Goal: Book appointment/travel/reservation

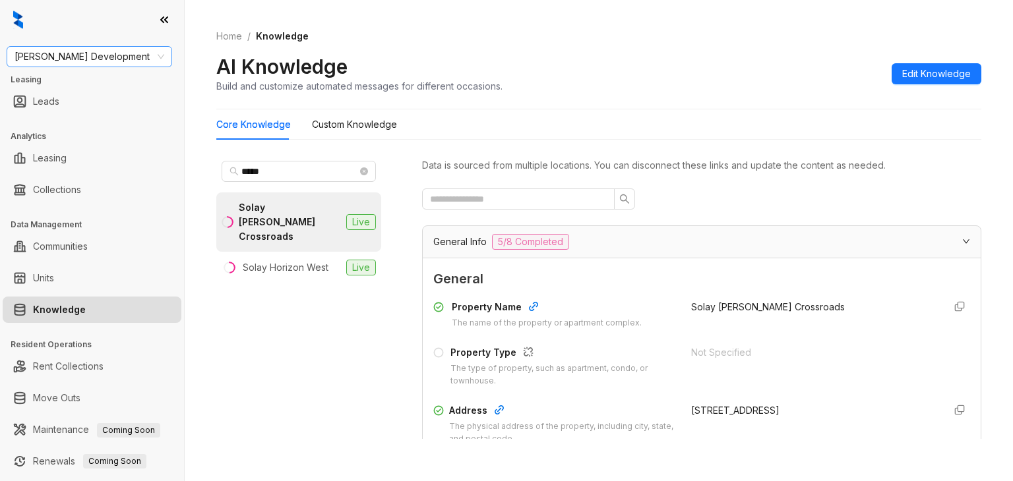
click at [100, 57] on span "Davis Development" at bounding box center [90, 57] width 150 height 20
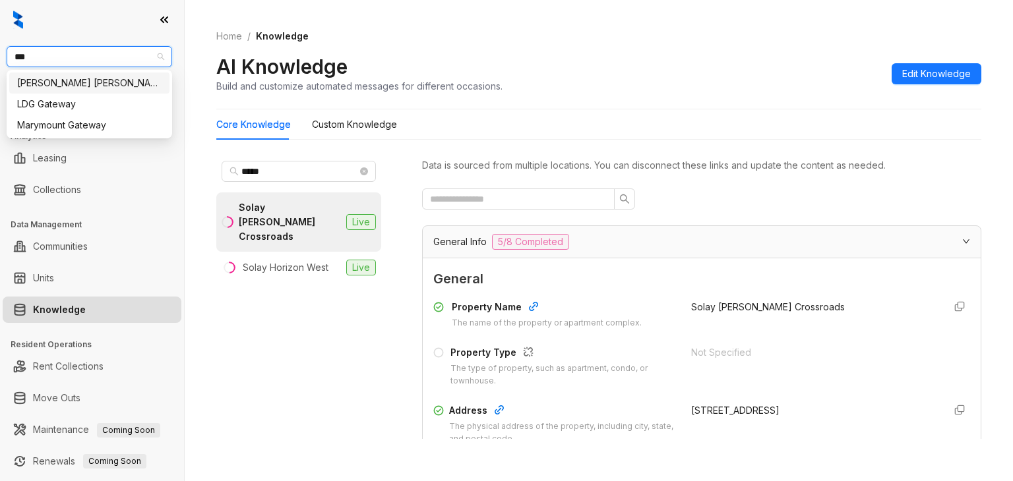
type input "****"
click at [77, 84] on div "Gates Hudson" at bounding box center [89, 83] width 144 height 15
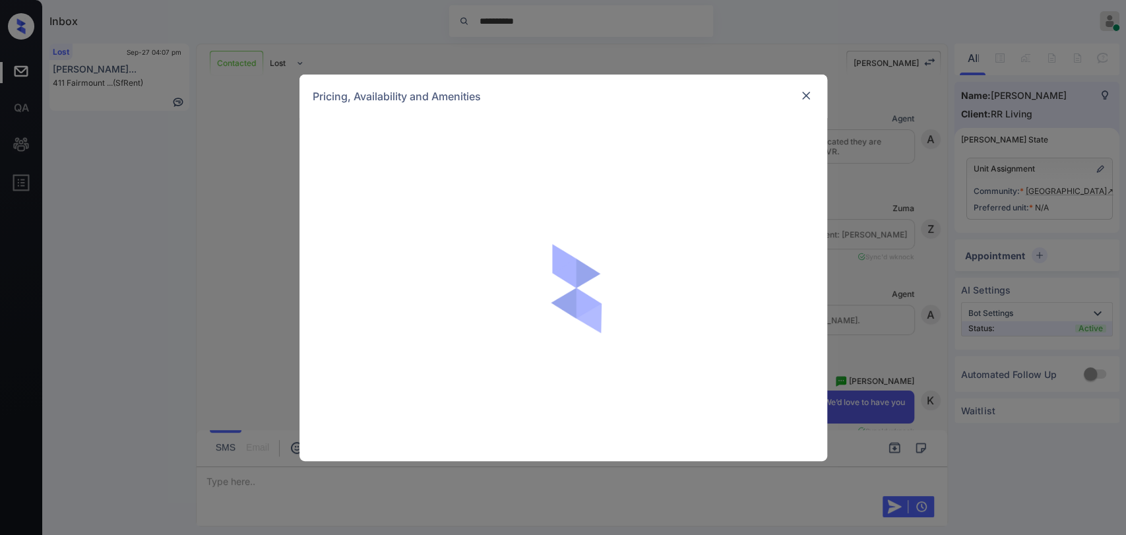
scroll to position [1340, 0]
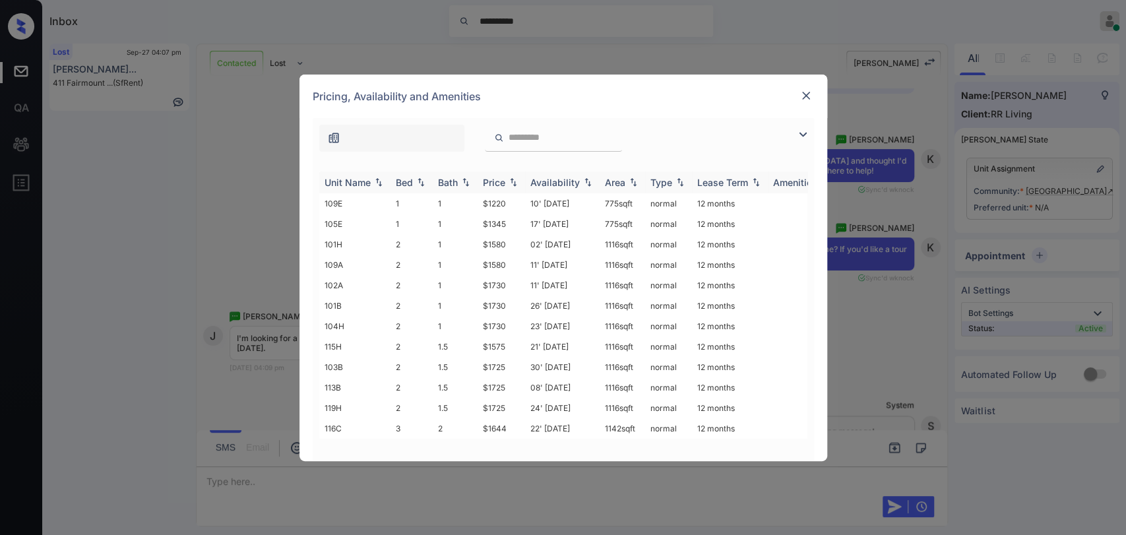
click at [451, 186] on div "Bath" at bounding box center [448, 182] width 20 height 11
click at [803, 95] on img at bounding box center [805, 95] width 13 height 13
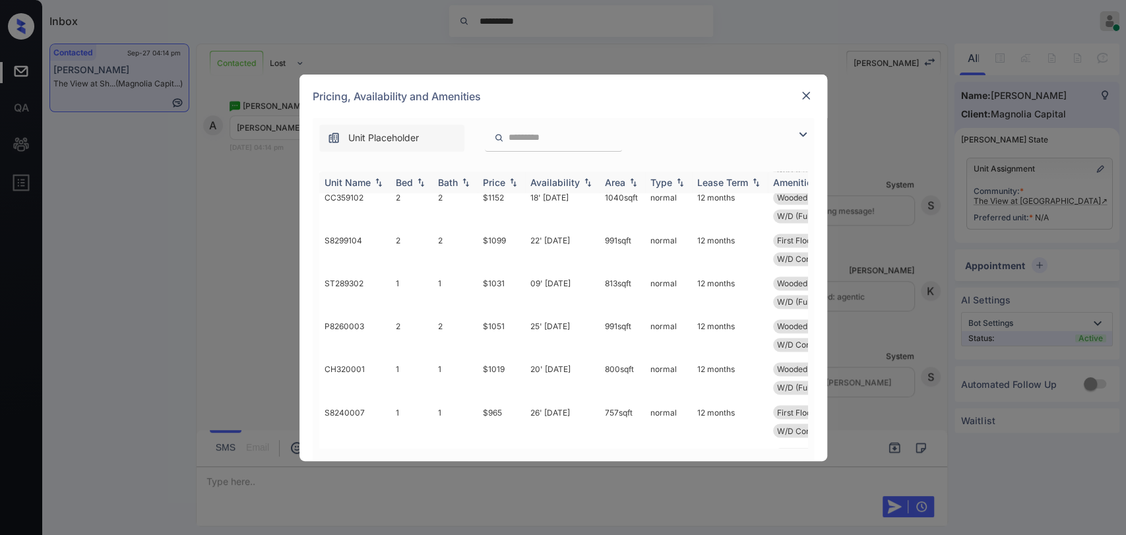
scroll to position [1099, 0]
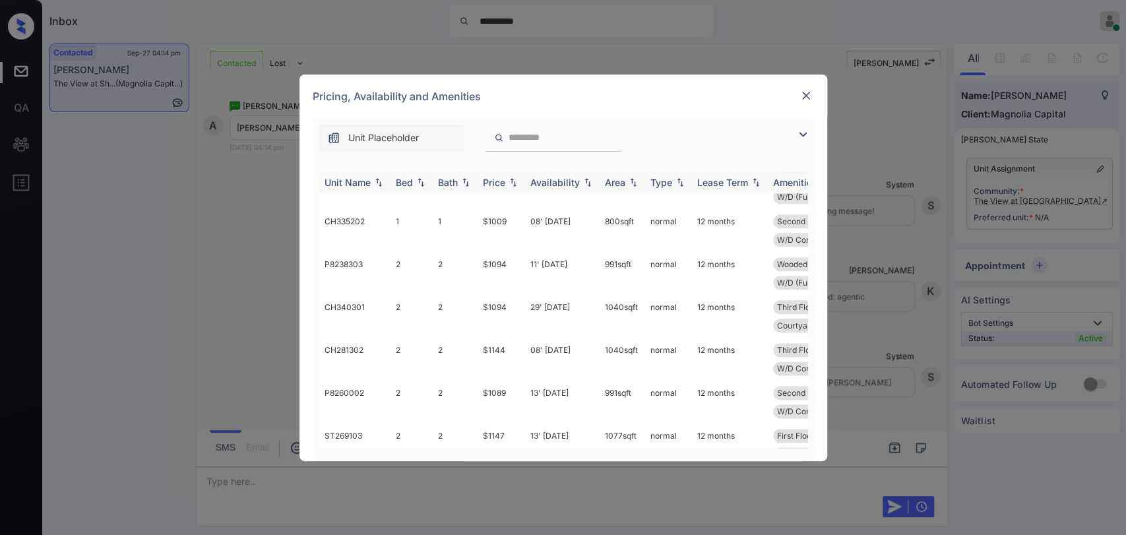
click at [396, 177] on div "Bed" at bounding box center [404, 182] width 17 height 11
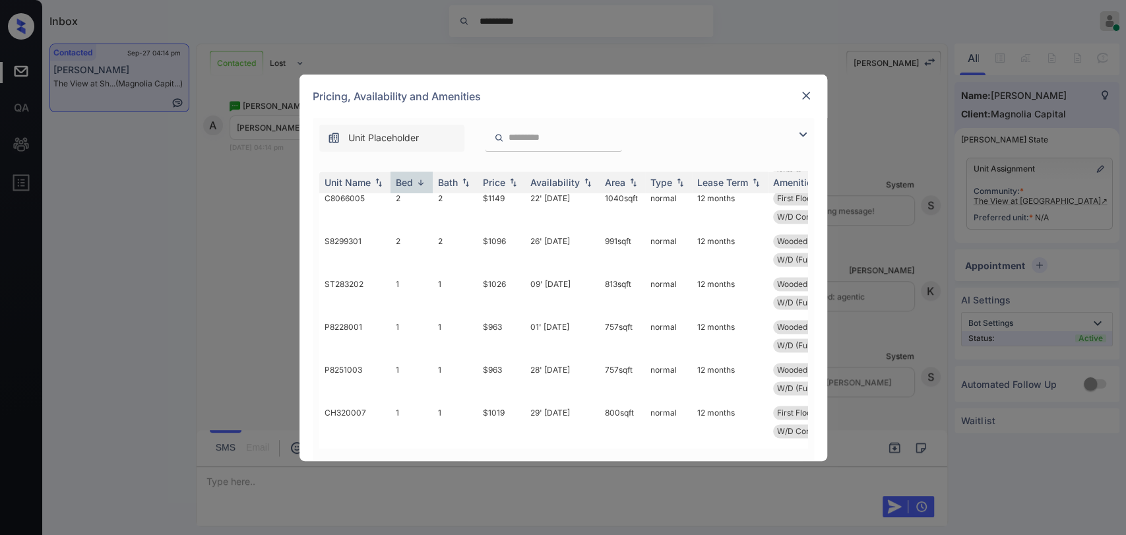
scroll to position [1258, 0]
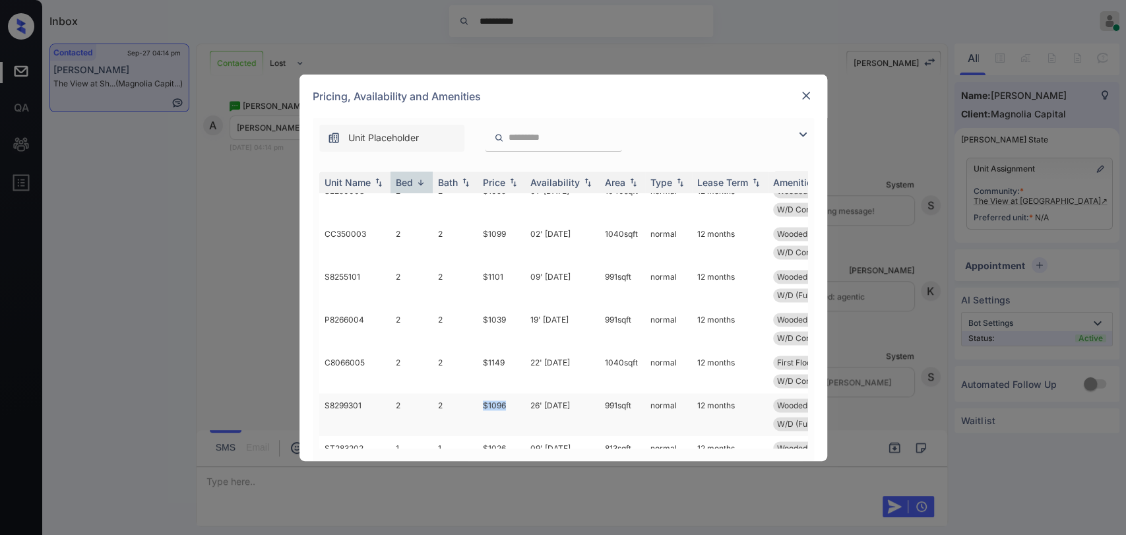
drag, startPoint x: 484, startPoint y: 406, endPoint x: 510, endPoint y: 406, distance: 26.4
click at [510, 406] on td "$1096" at bounding box center [501, 414] width 47 height 43
drag, startPoint x: 497, startPoint y: 318, endPoint x: 512, endPoint y: 318, distance: 15.2
click at [512, 318] on tr "P8266004 2 2 $1039 19' Oct 25 991 sqft normal 12 months Wooded View Second Floo…" at bounding box center [663, 328] width 689 height 43
copy tr "$1039"
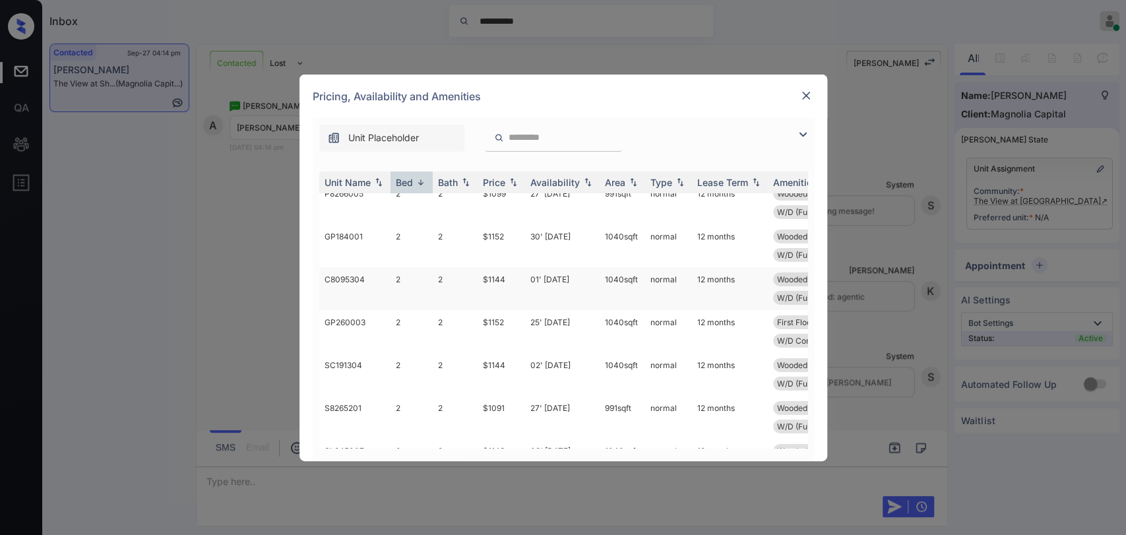
scroll to position [0, 0]
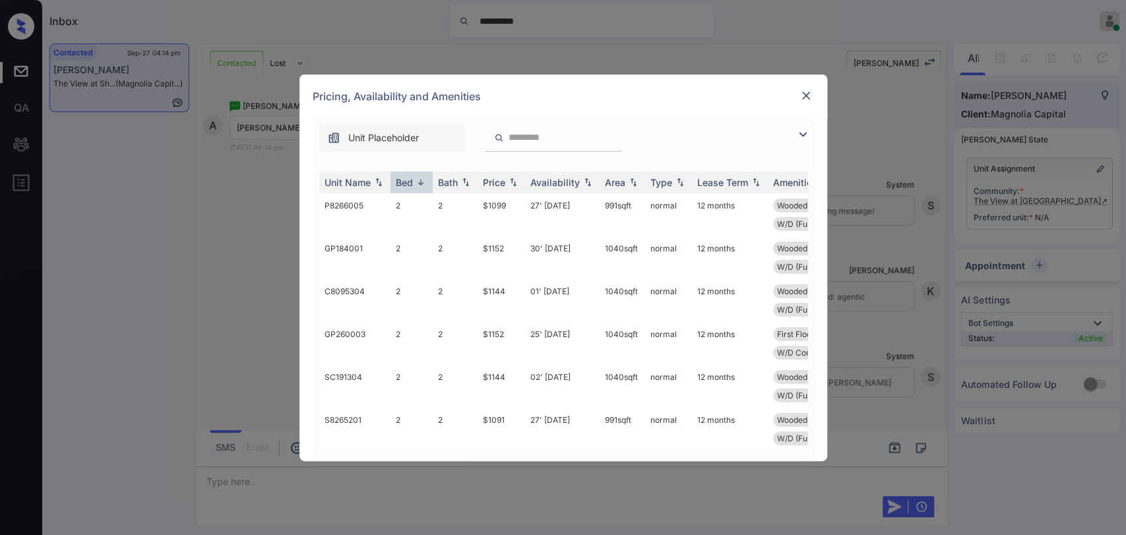
click at [803, 96] on img at bounding box center [805, 95] width 13 height 13
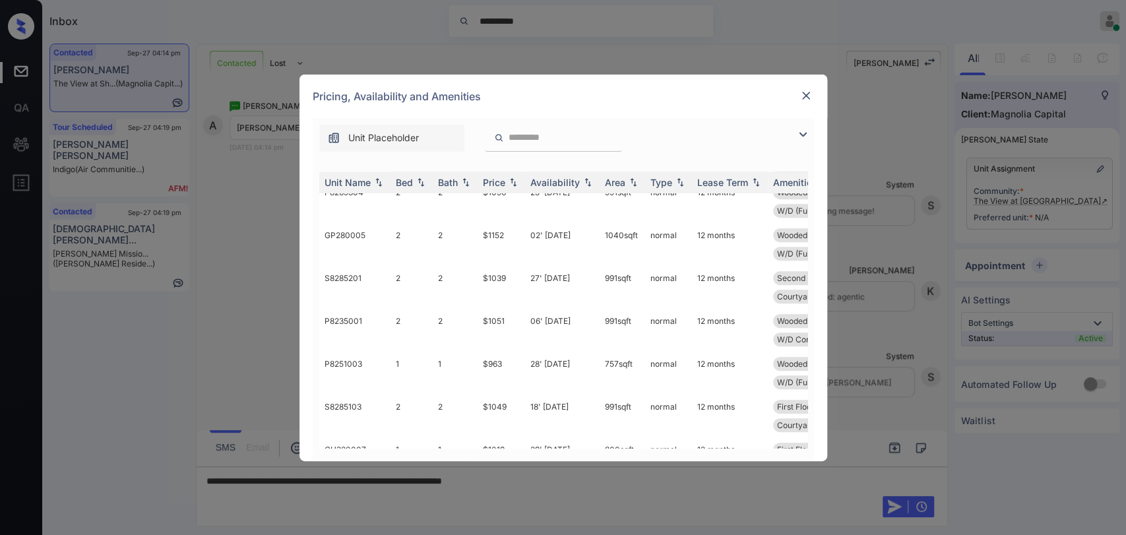
scroll to position [806, 0]
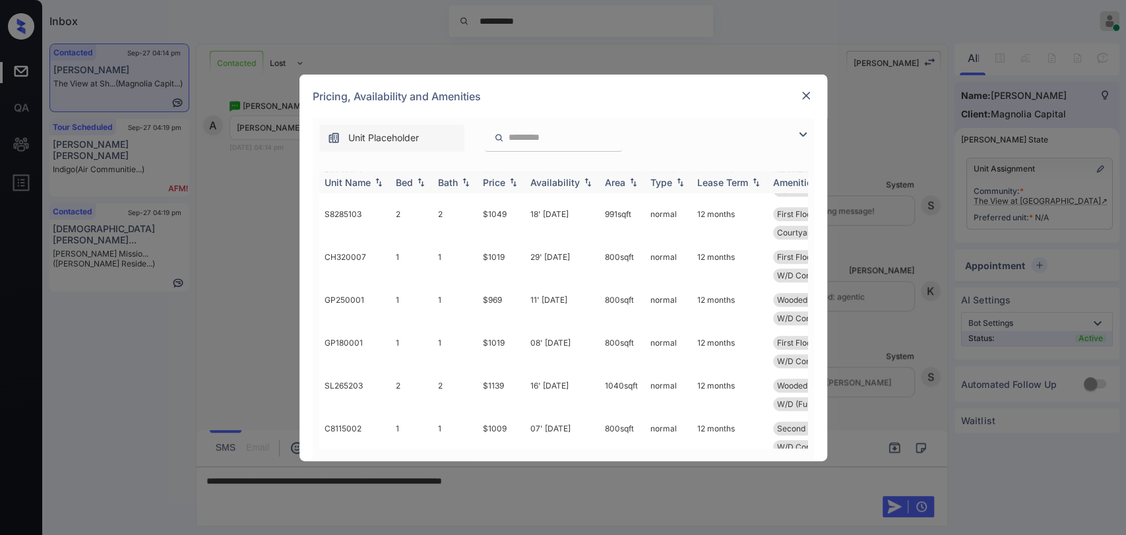
click at [401, 181] on div "Bed" at bounding box center [404, 182] width 17 height 11
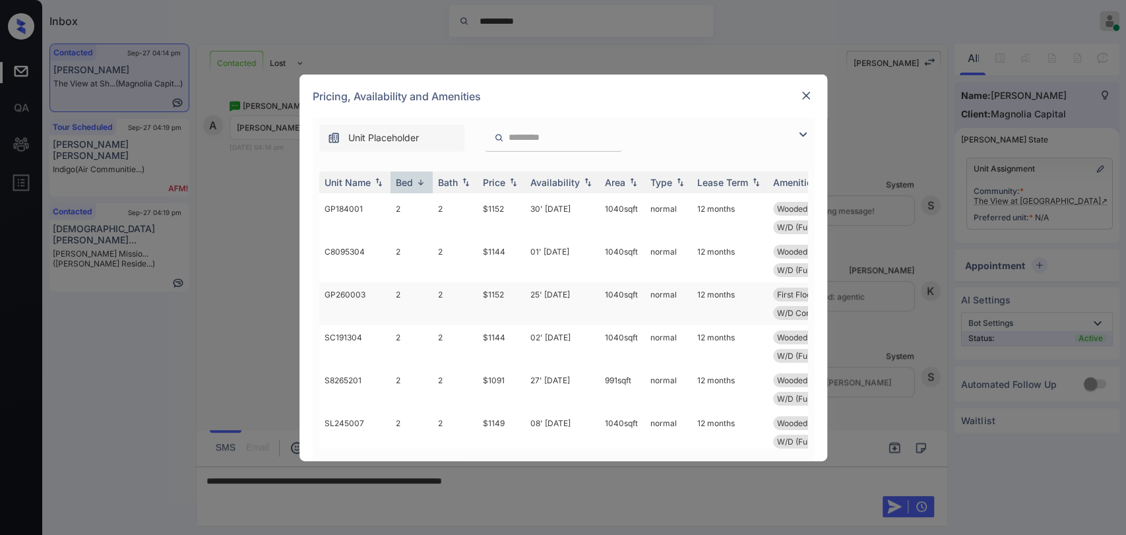
scroll to position [0, 0]
click at [805, 91] on img at bounding box center [805, 95] width 13 height 13
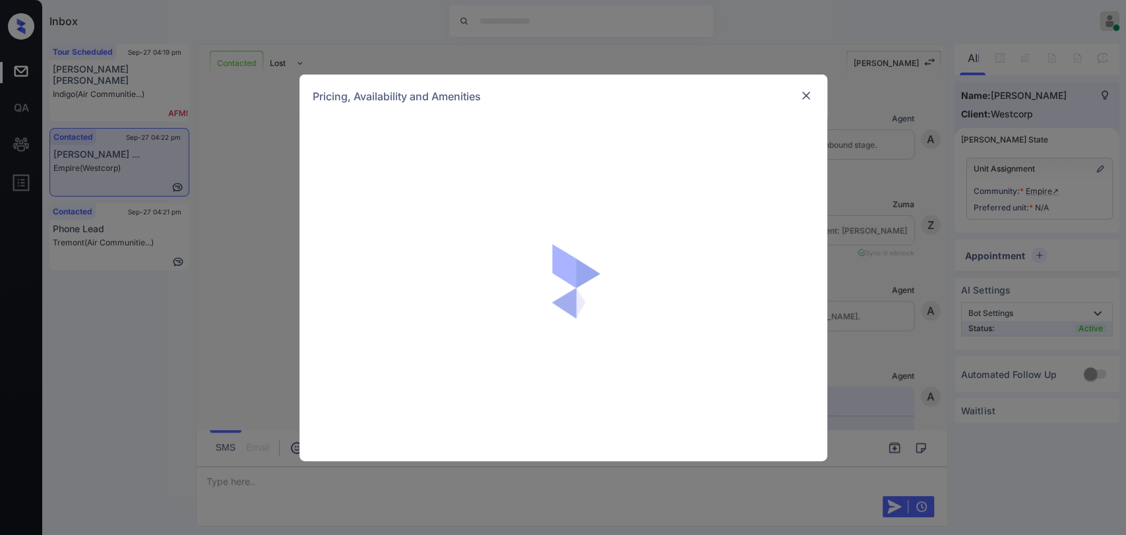
scroll to position [1032, 0]
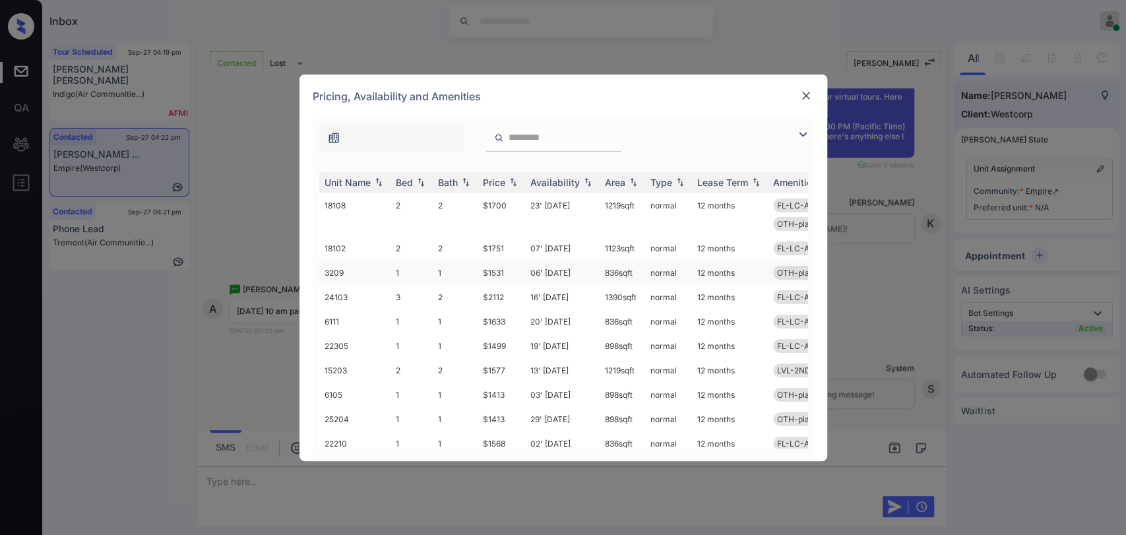
click at [399, 269] on td "1" at bounding box center [411, 273] width 42 height 24
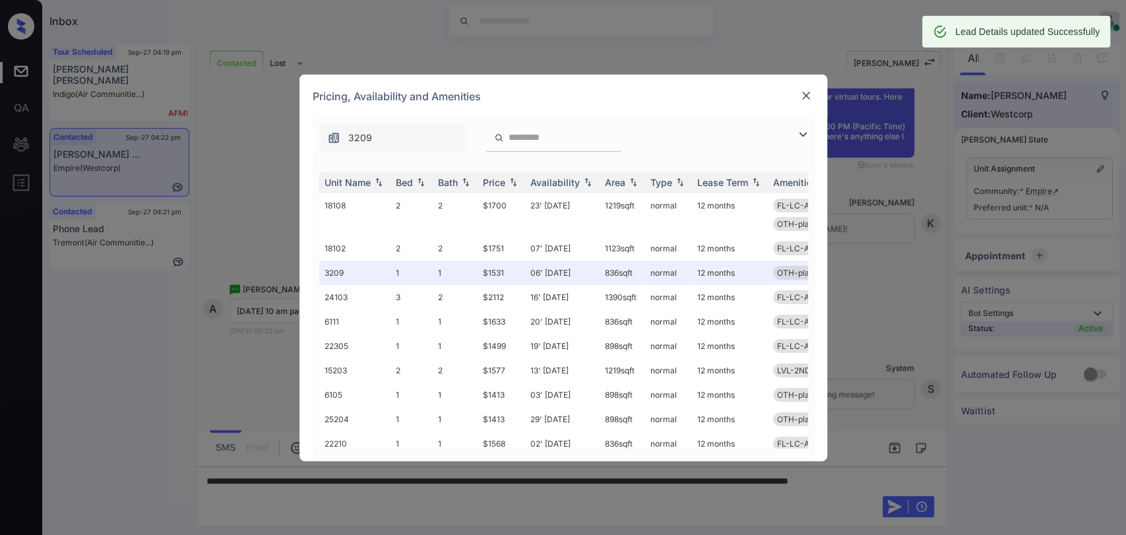
click at [809, 96] on img at bounding box center [805, 95] width 13 height 13
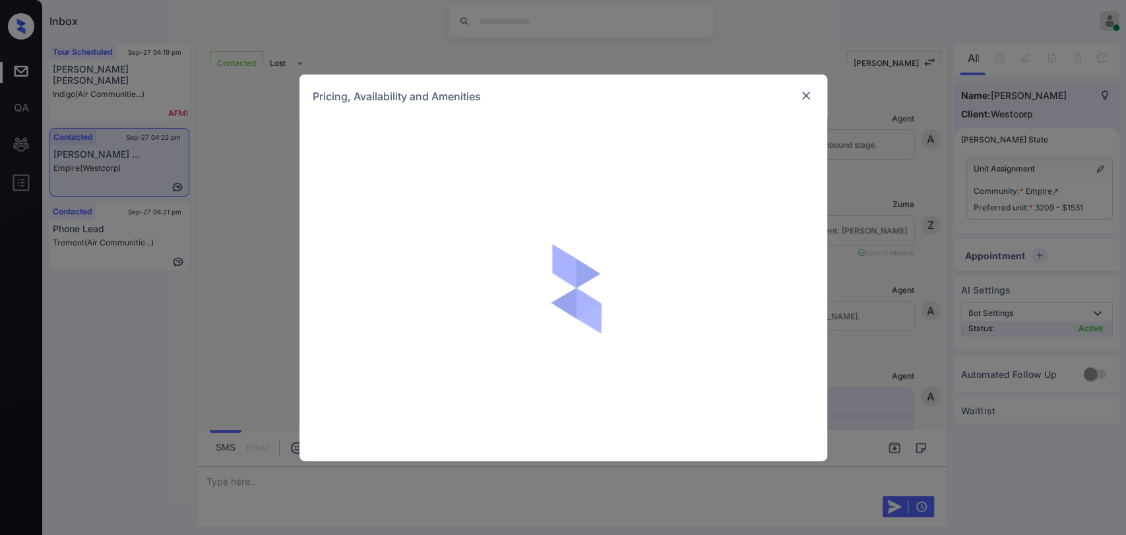
scroll to position [592, 0]
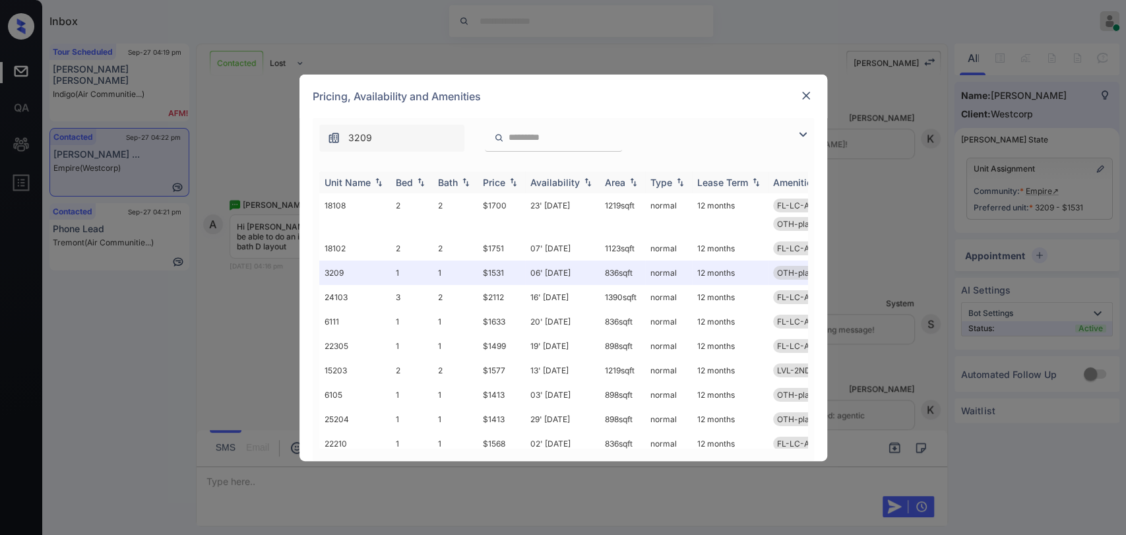
click at [402, 180] on div "Bed" at bounding box center [404, 182] width 17 height 11
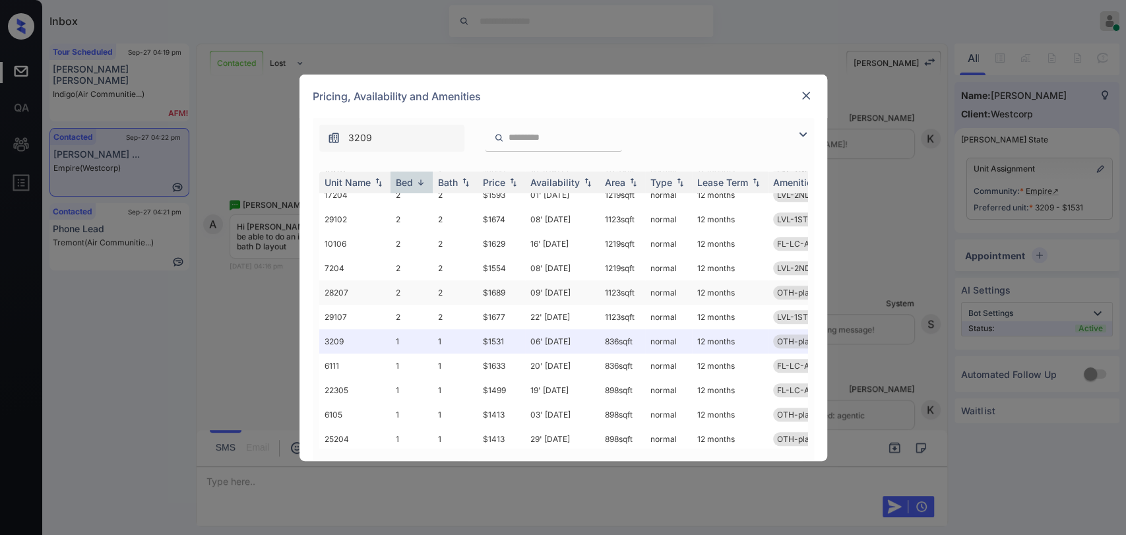
scroll to position [654, 0]
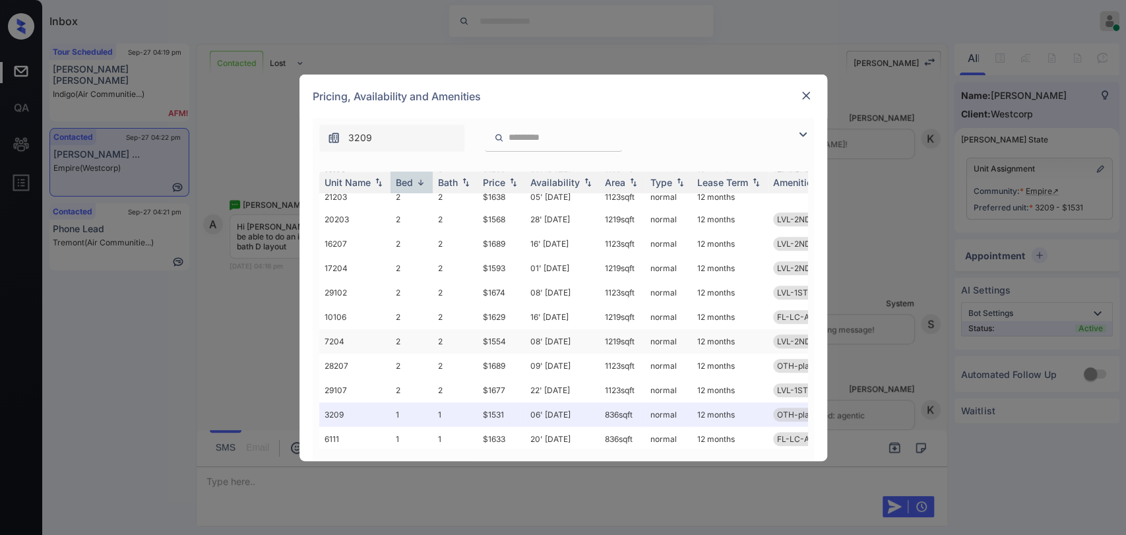
click at [398, 338] on td "2" at bounding box center [411, 341] width 42 height 24
click at [801, 92] on img at bounding box center [805, 95] width 13 height 13
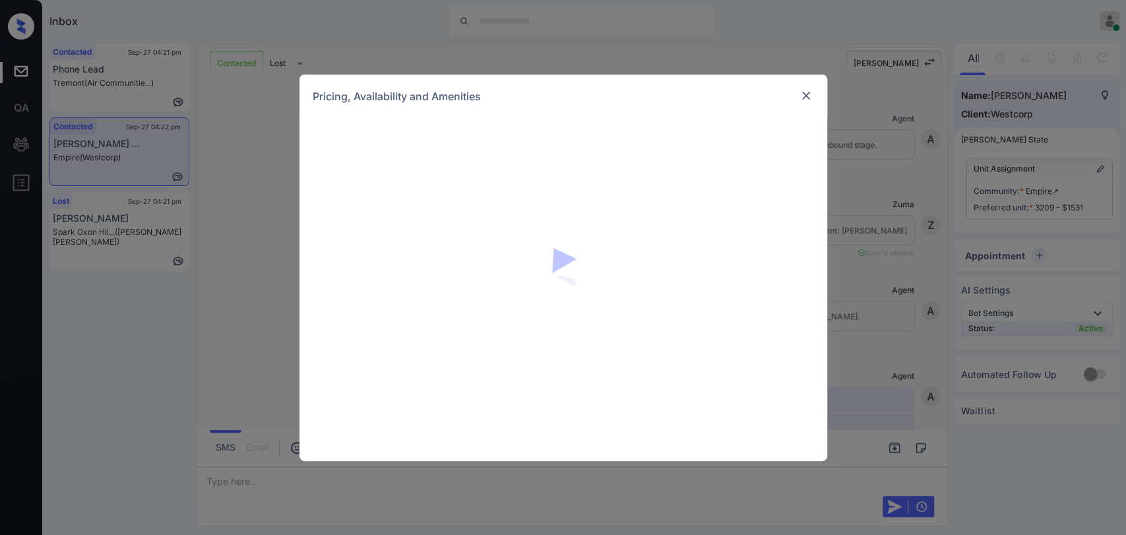
scroll to position [1557, 0]
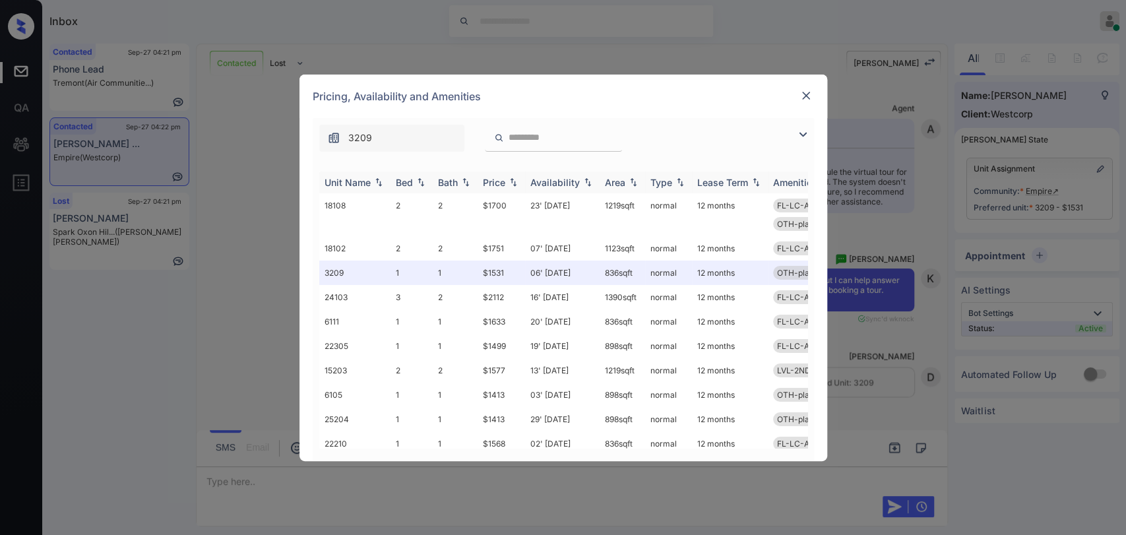
click at [429, 184] on th "Bed" at bounding box center [411, 182] width 42 height 22
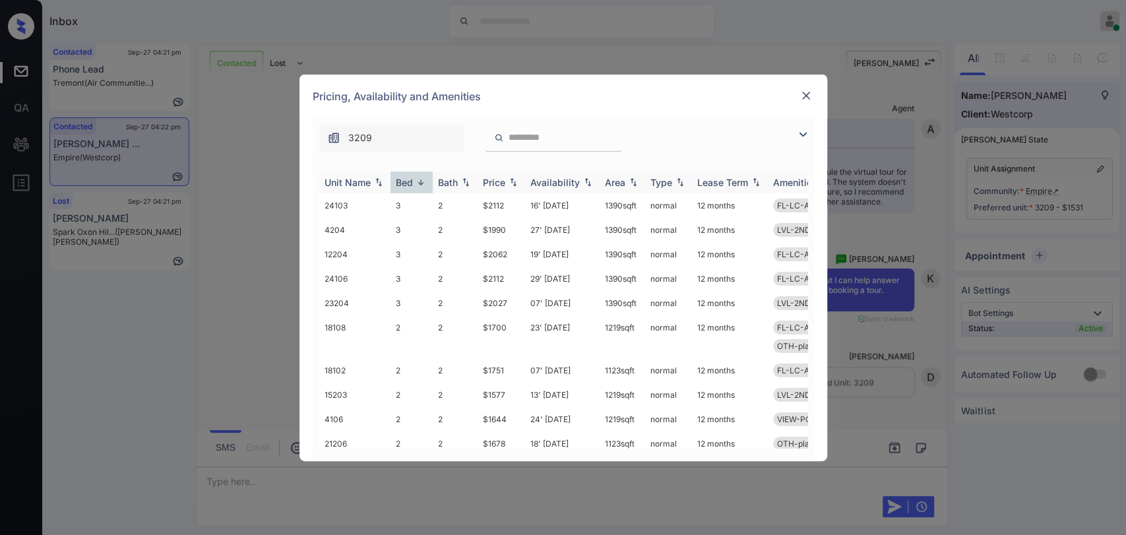
click at [448, 182] on div "Bath" at bounding box center [448, 182] width 20 height 11
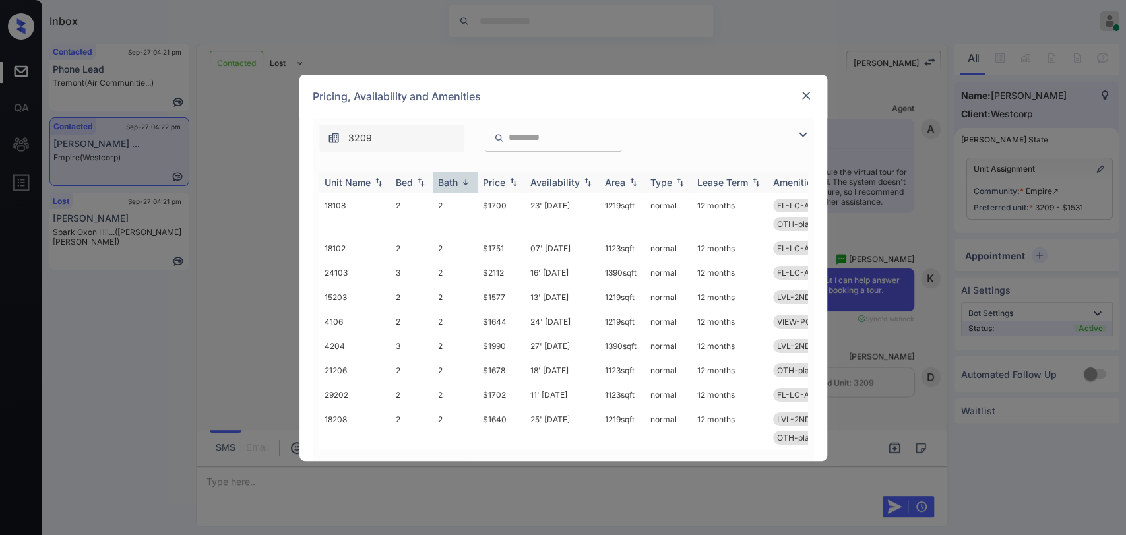
click at [410, 182] on div "Bed" at bounding box center [404, 182] width 17 height 11
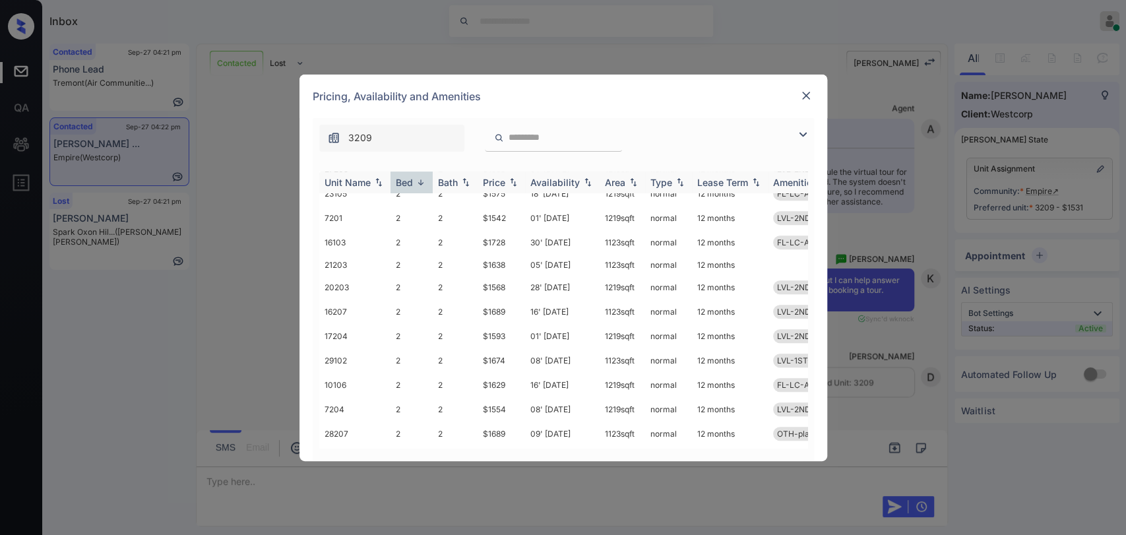
click at [406, 177] on div "Bed" at bounding box center [404, 182] width 17 height 11
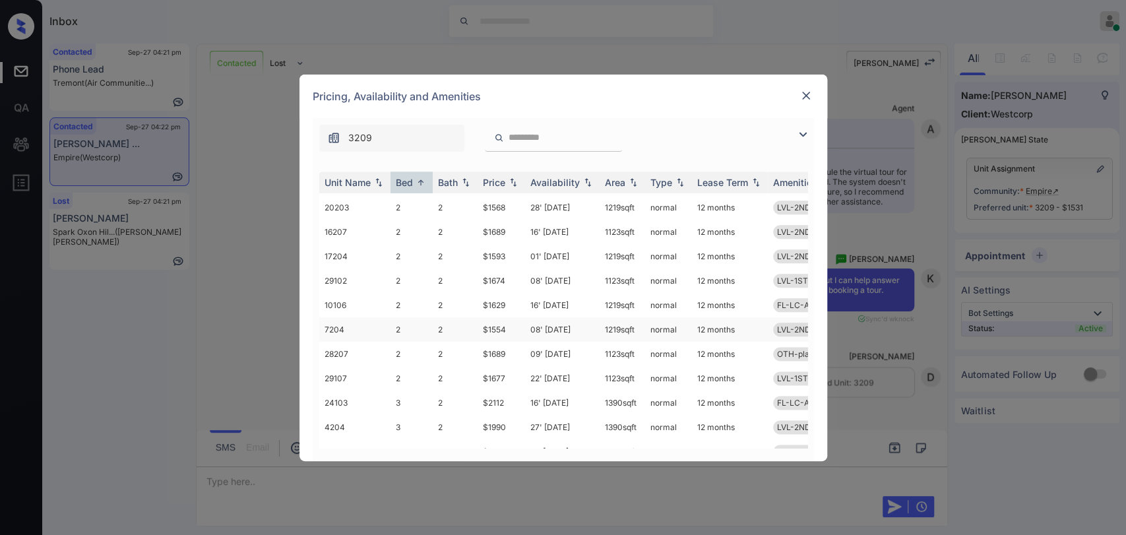
click at [401, 321] on td "2" at bounding box center [411, 329] width 42 height 24
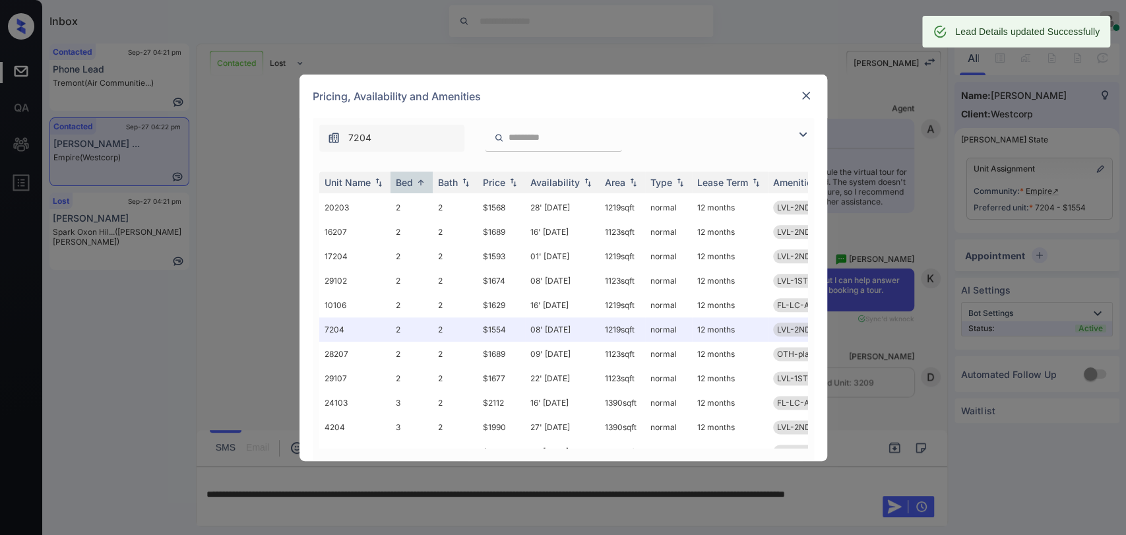
click at [807, 91] on img at bounding box center [805, 95] width 13 height 13
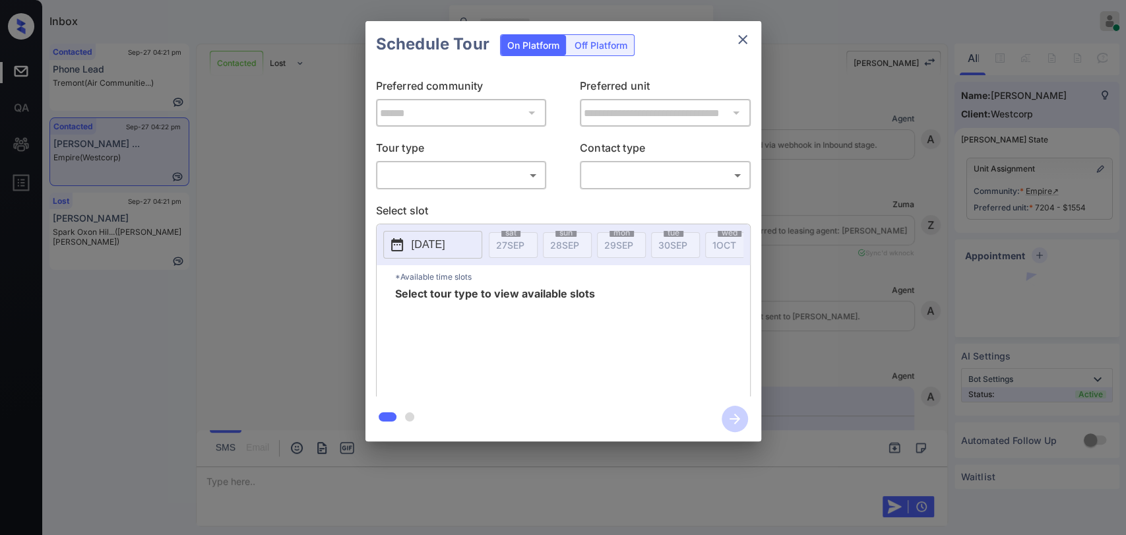
scroll to position [1643, 0]
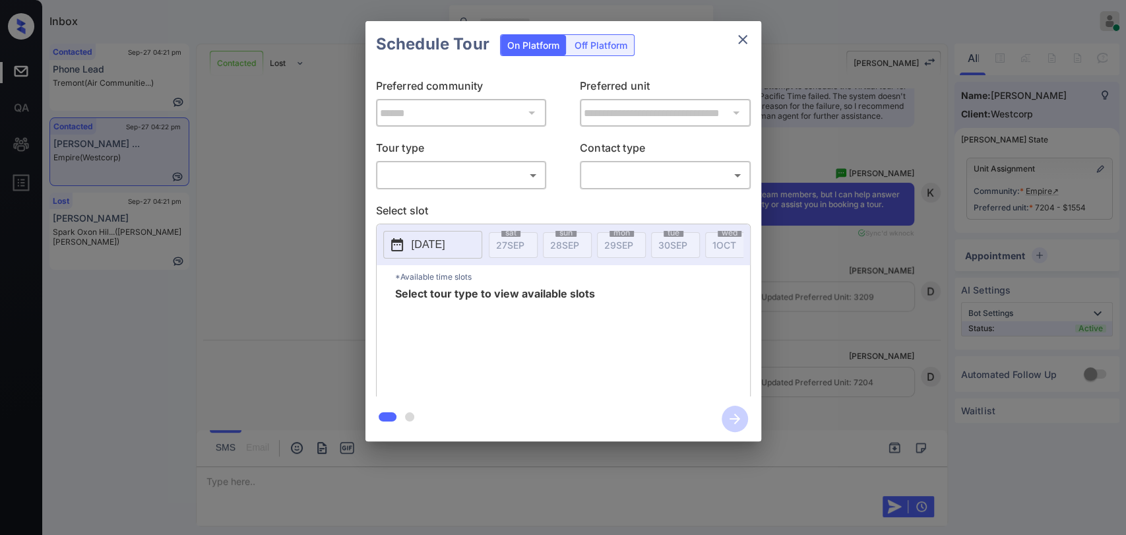
click at [324, 192] on div "**********" at bounding box center [563, 231] width 1126 height 462
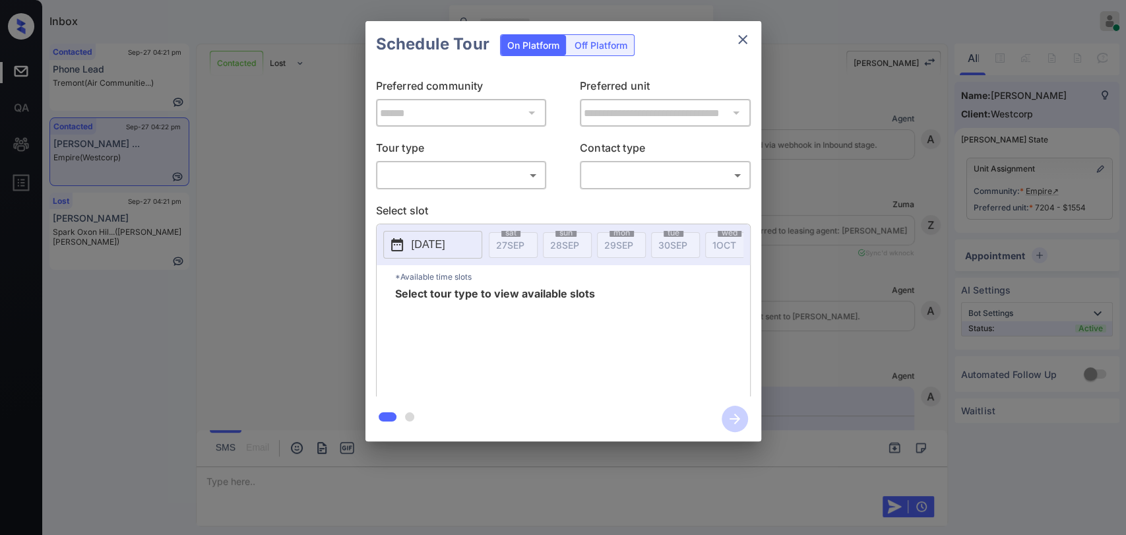
scroll to position [837, 0]
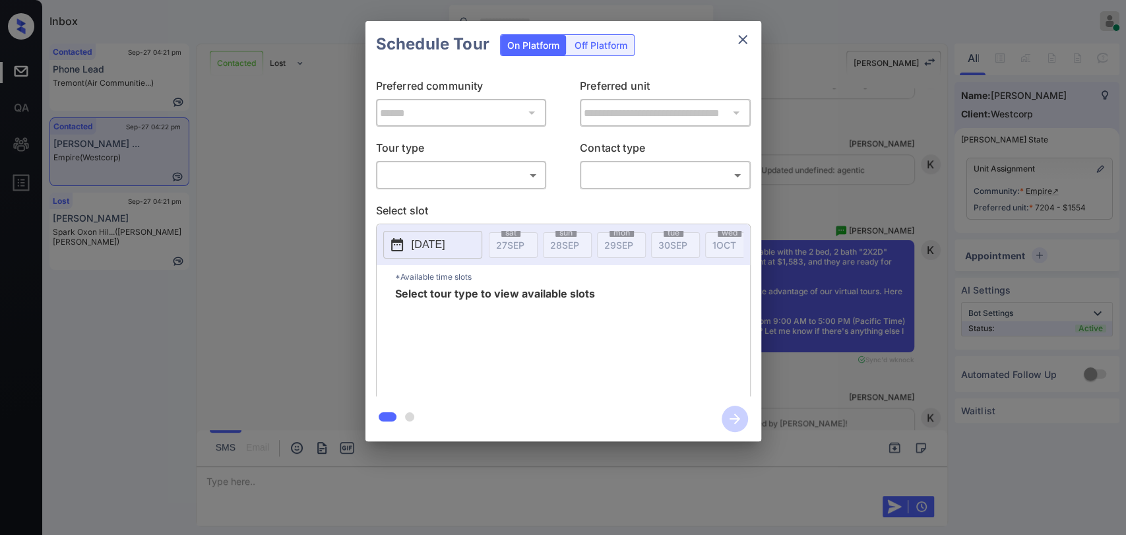
click at [309, 280] on div "**********" at bounding box center [563, 231] width 1126 height 462
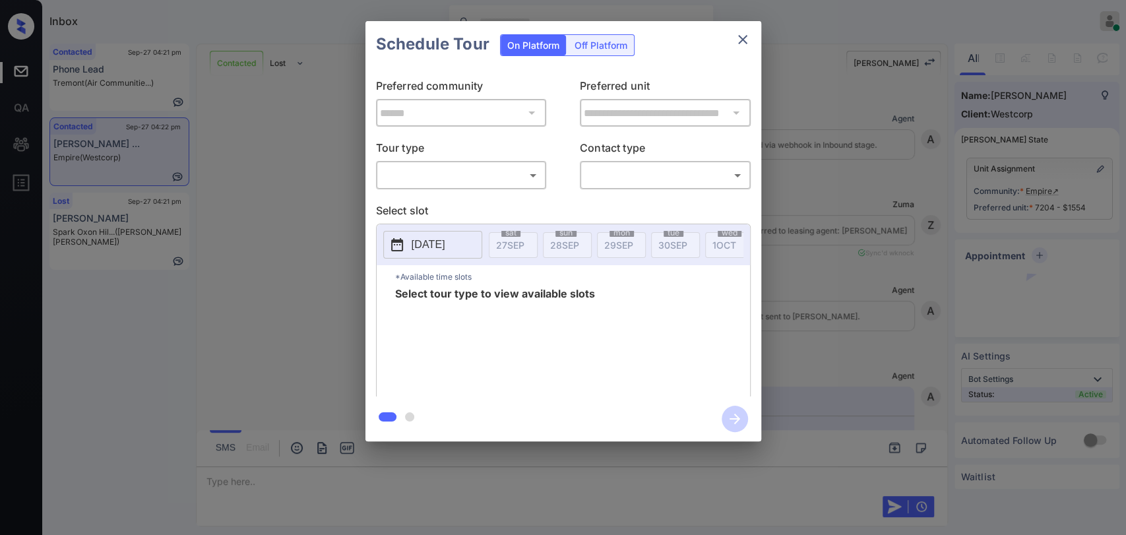
scroll to position [1057, 0]
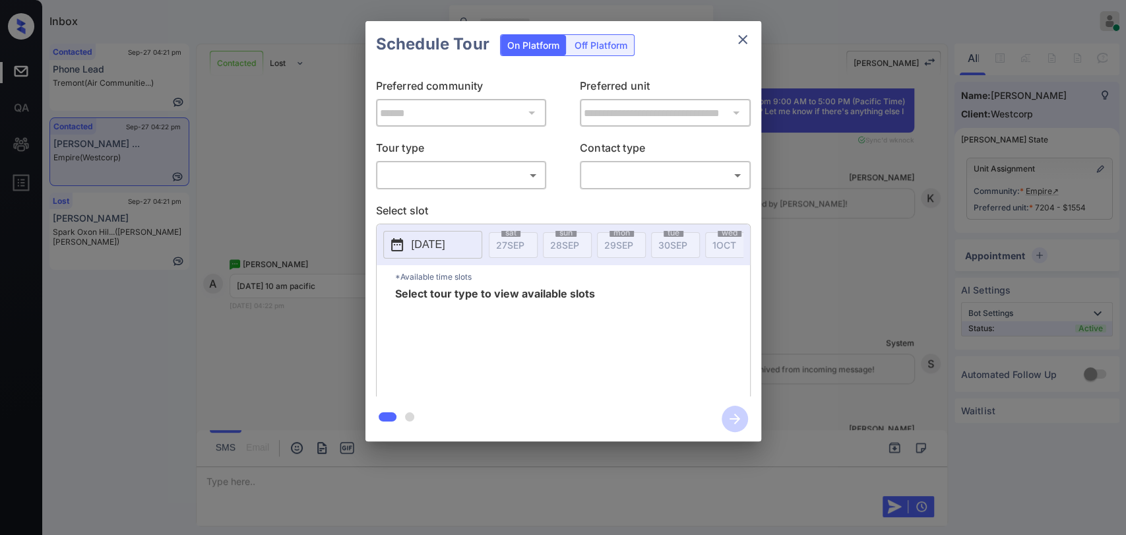
click at [434, 179] on body "Inbox Danielle Dela Cruz Online Set yourself offline Set yourself on break Prof…" at bounding box center [563, 267] width 1126 height 535
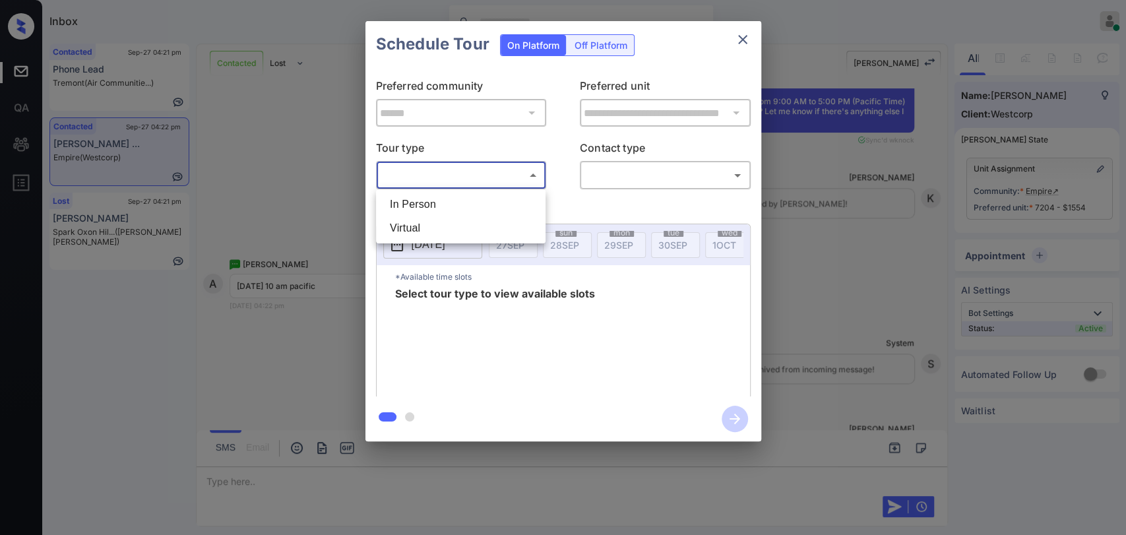
click at [419, 201] on li "In Person" at bounding box center [460, 205] width 163 height 24
type input "********"
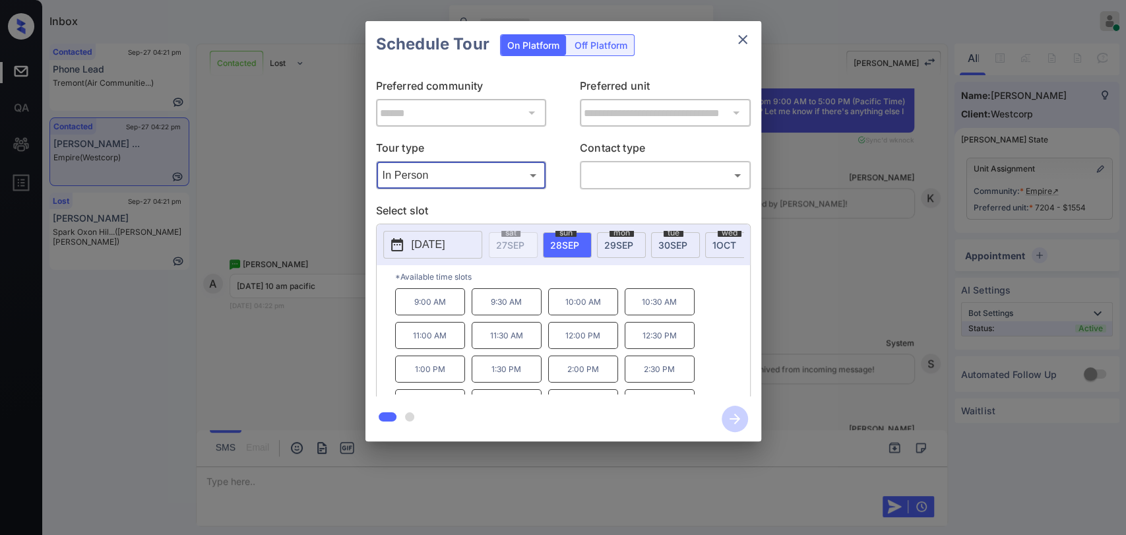
click at [572, 309] on p "10:00 AM" at bounding box center [583, 301] width 70 height 27
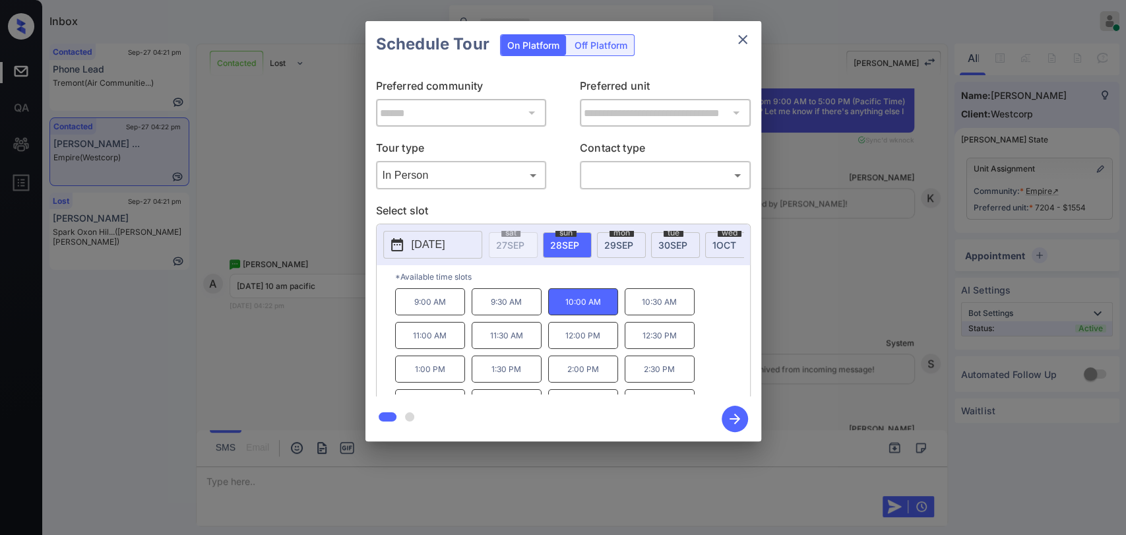
click at [614, 170] on body "Inbox Danielle Dela Cruz Online Set yourself offline Set yourself on break Prof…" at bounding box center [563, 267] width 1126 height 535
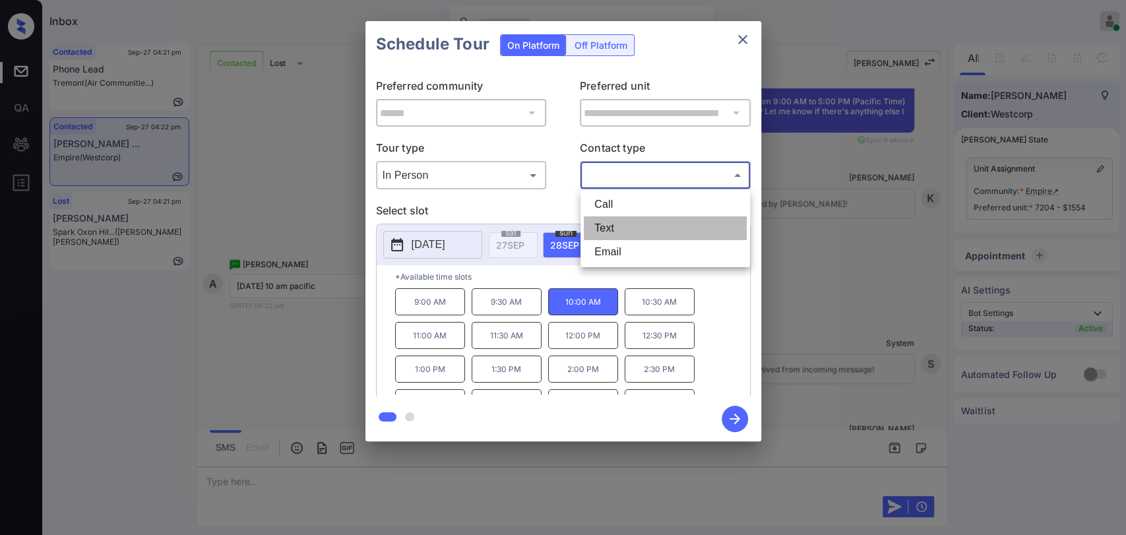
click at [610, 226] on li "Text" at bounding box center [665, 228] width 163 height 24
type input "****"
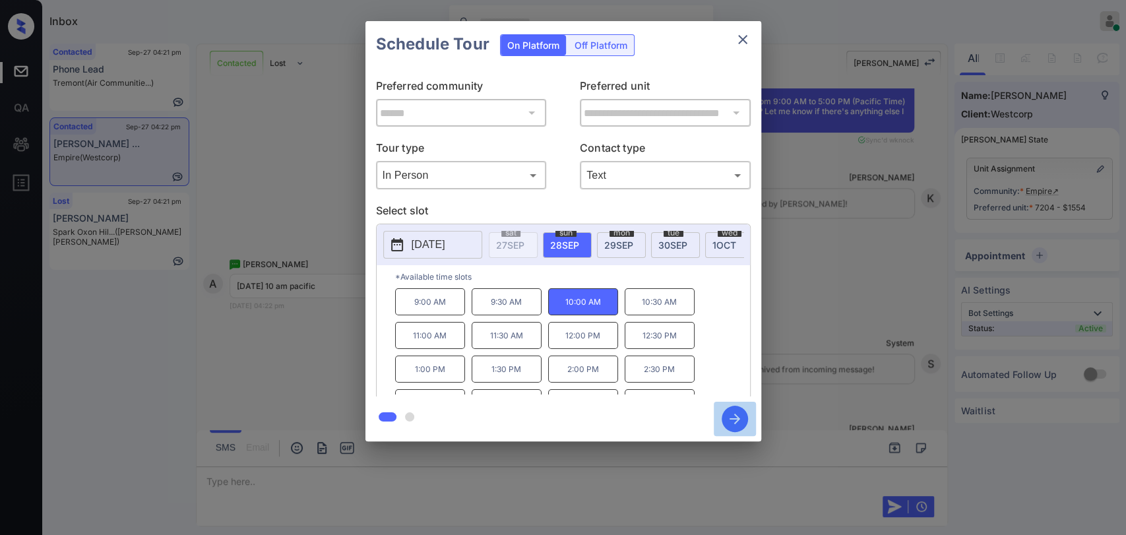
click at [737, 423] on icon "button" at bounding box center [735, 419] width 26 height 26
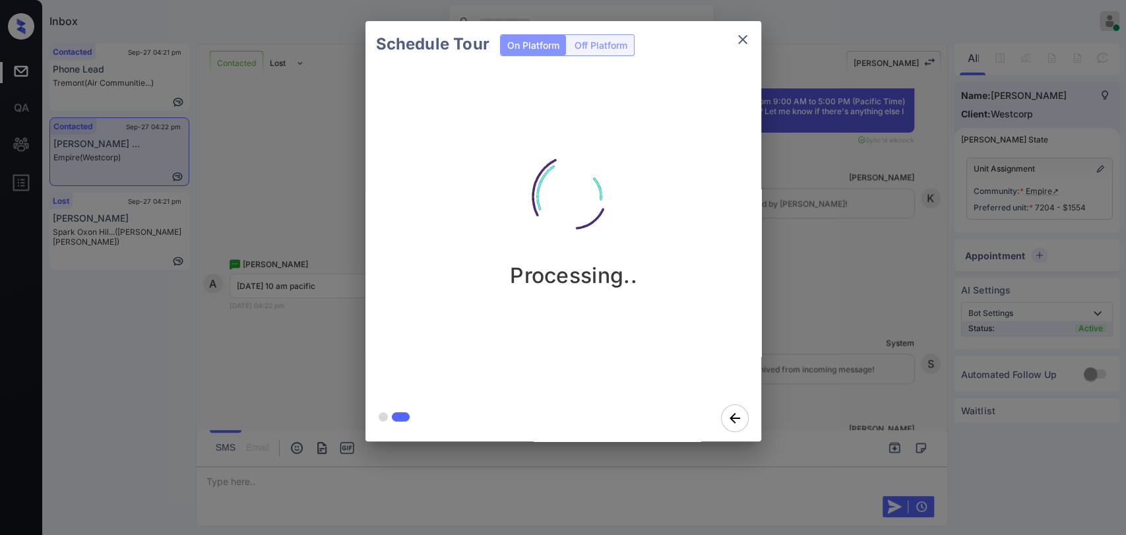
click at [293, 361] on div "Schedule Tour On Platform Off Platform Processing.." at bounding box center [563, 231] width 1126 height 462
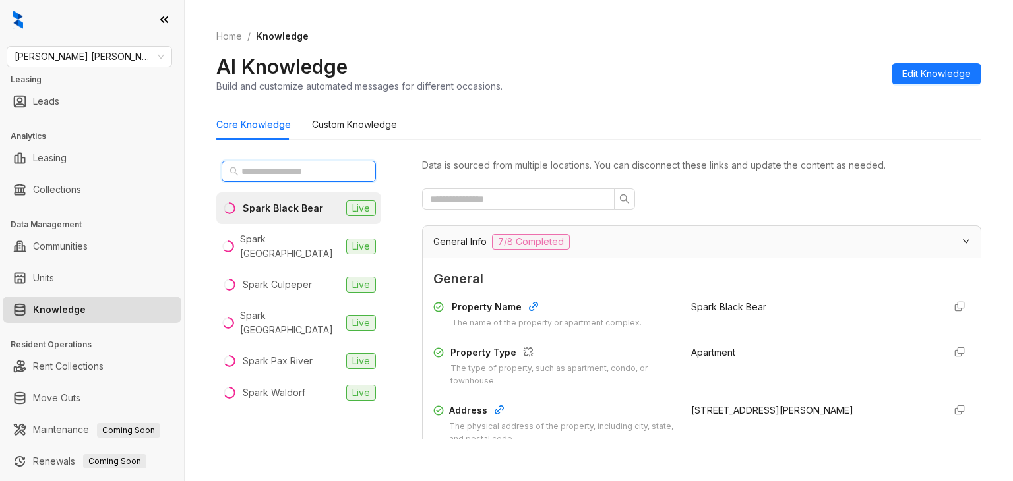
click at [259, 174] on input "text" at bounding box center [299, 171] width 116 height 15
type input "*"
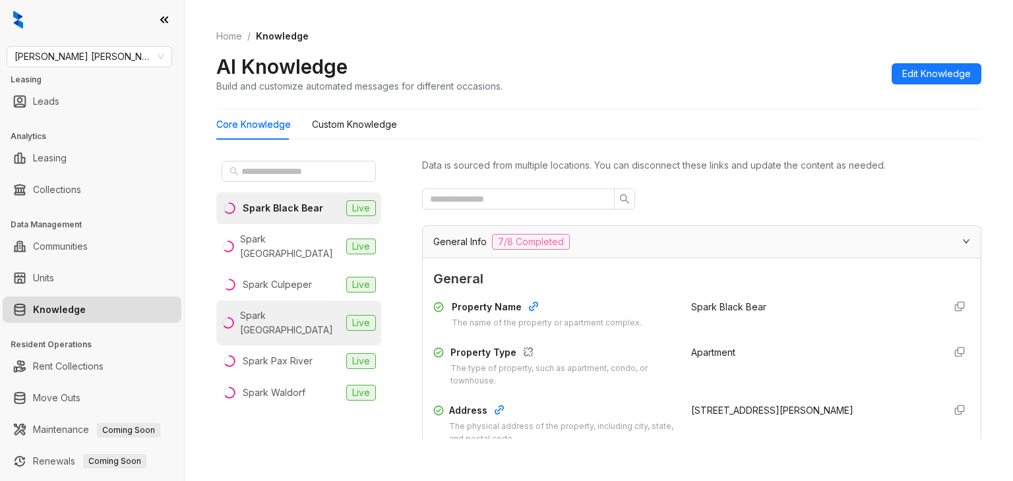
click at [294, 309] on div "Spark [GEOGRAPHIC_DATA]" at bounding box center [290, 323] width 101 height 29
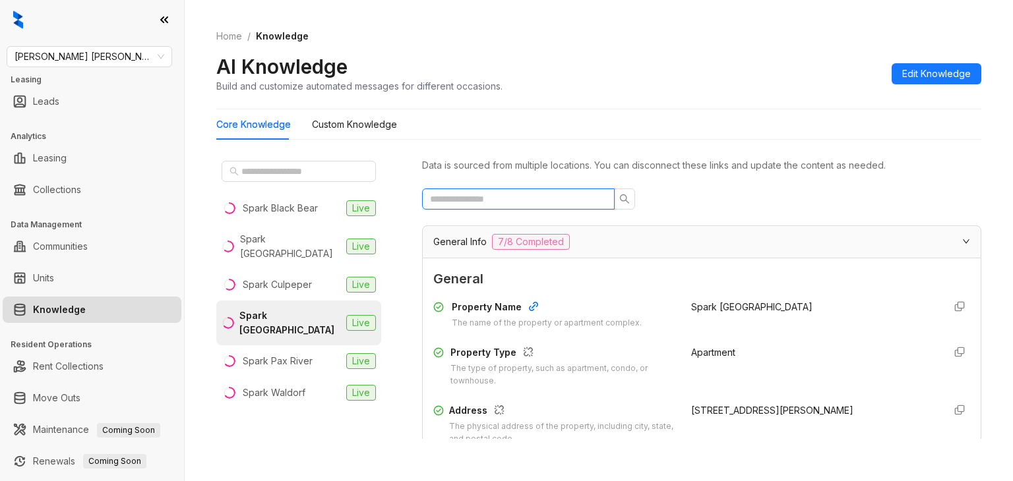
click at [520, 204] on input "text" at bounding box center [513, 199] width 166 height 15
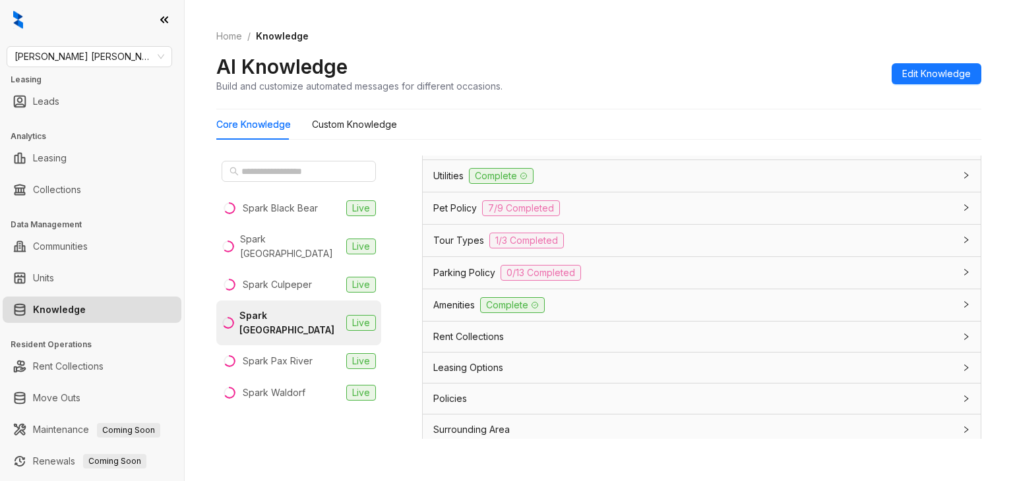
scroll to position [396, 0]
type input "****"
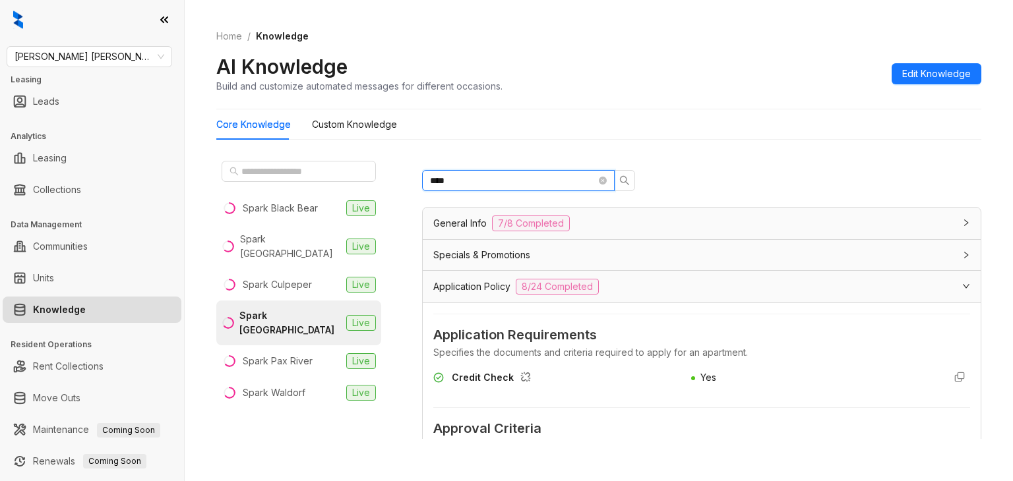
scroll to position [0, 0]
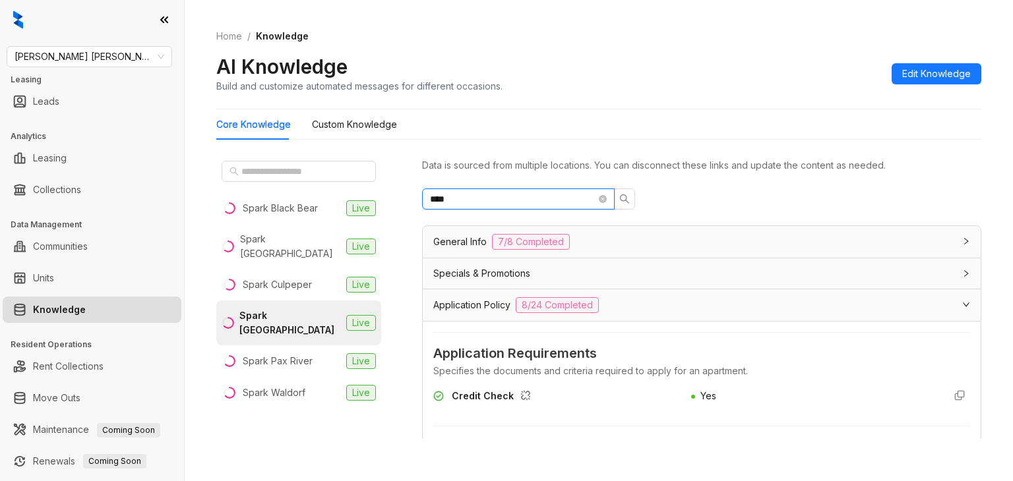
drag, startPoint x: 470, startPoint y: 205, endPoint x: 414, endPoint y: 205, distance: 56.7
click at [414, 205] on div "Spark Black Bear Live Spark [GEOGRAPHIC_DATA] Live Spark Culpeper Live Spark [G…" at bounding box center [598, 300] width 765 height 300
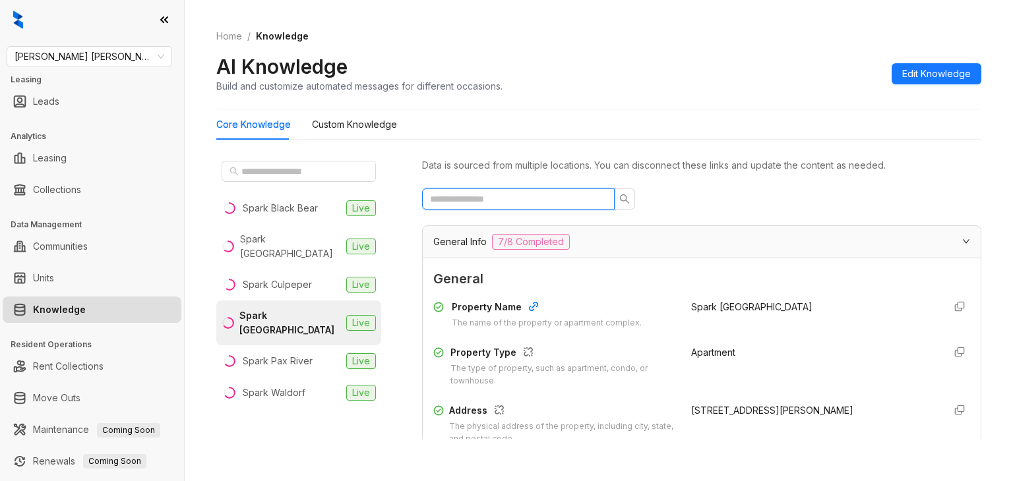
scroll to position [132, 0]
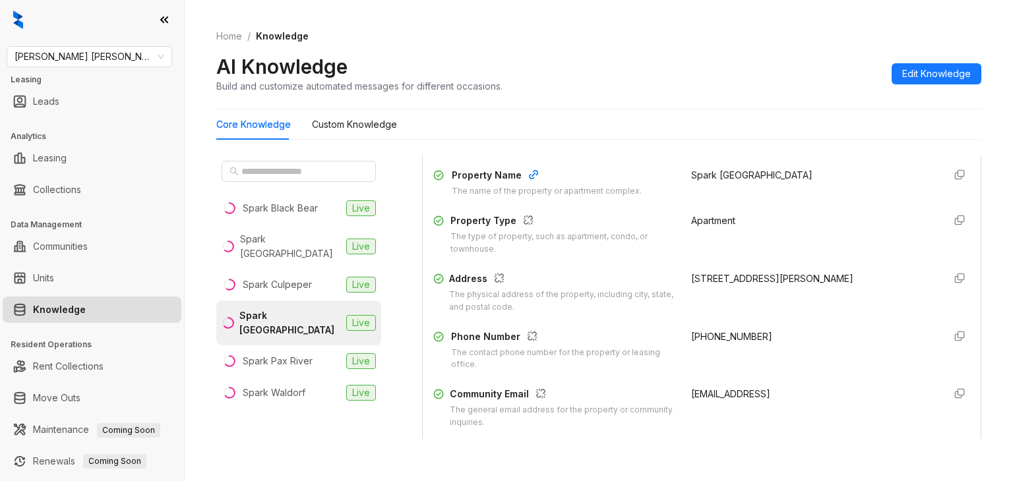
click at [704, 332] on span "+18338314160" at bounding box center [731, 336] width 81 height 11
click at [704, 333] on span "+18338314160" at bounding box center [731, 336] width 81 height 11
copy div "+18338314160"
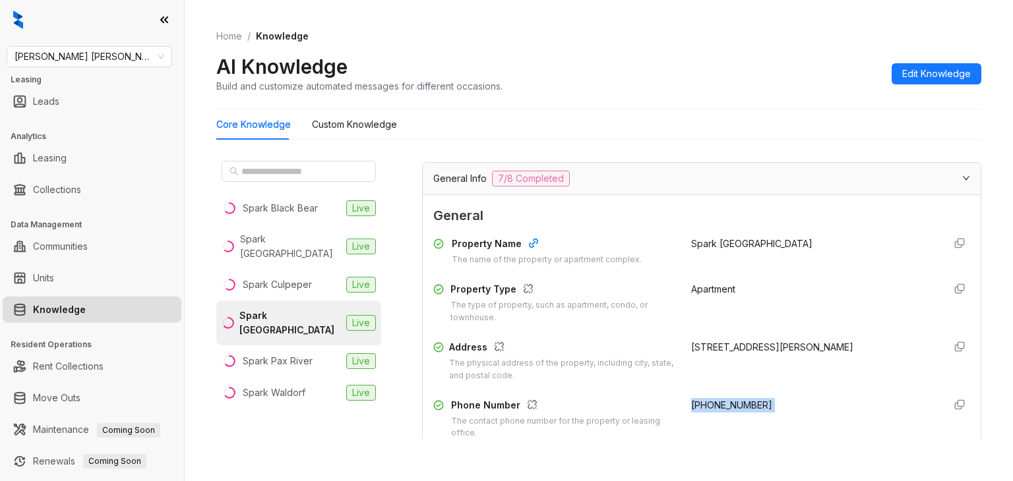
scroll to position [0, 0]
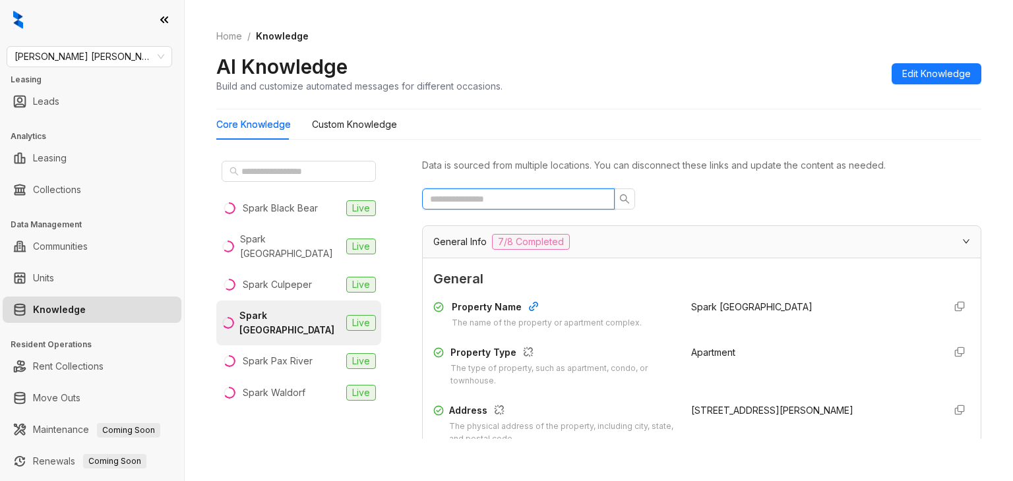
click at [539, 199] on input "text" at bounding box center [513, 199] width 166 height 15
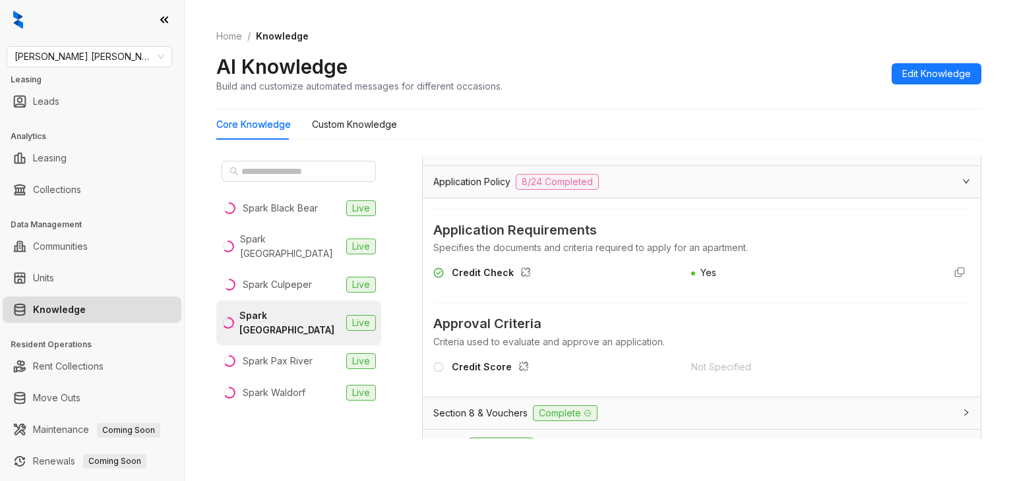
scroll to position [132, 0]
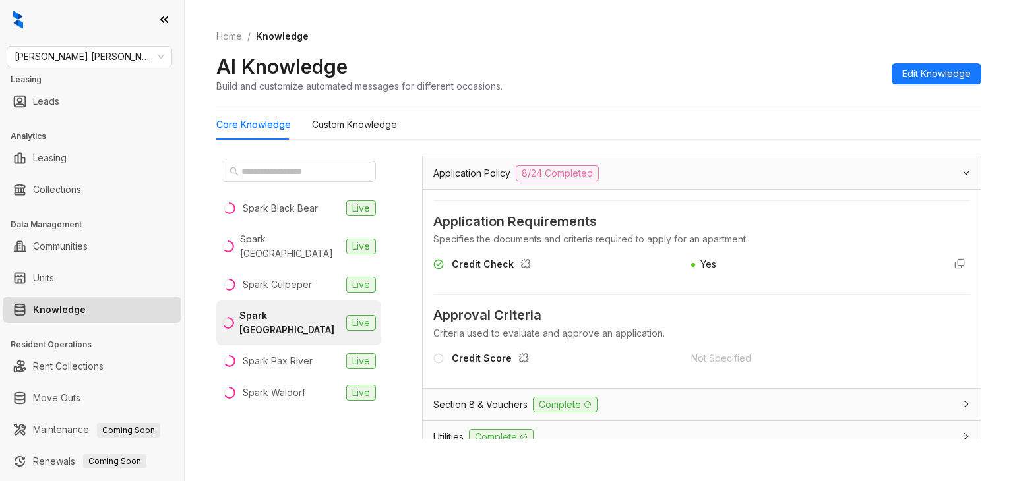
type input "****"
click at [98, 49] on span "Gates Hudson" at bounding box center [90, 57] width 150 height 20
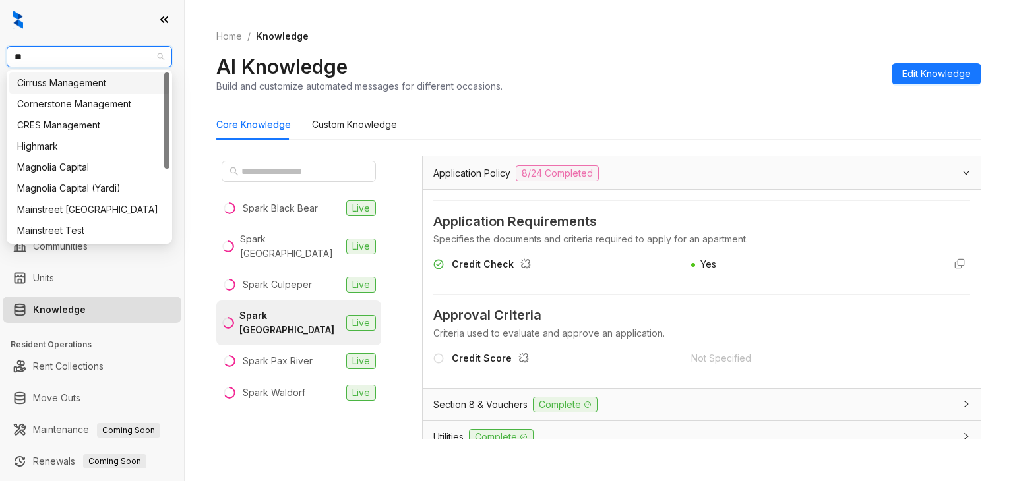
type input "***"
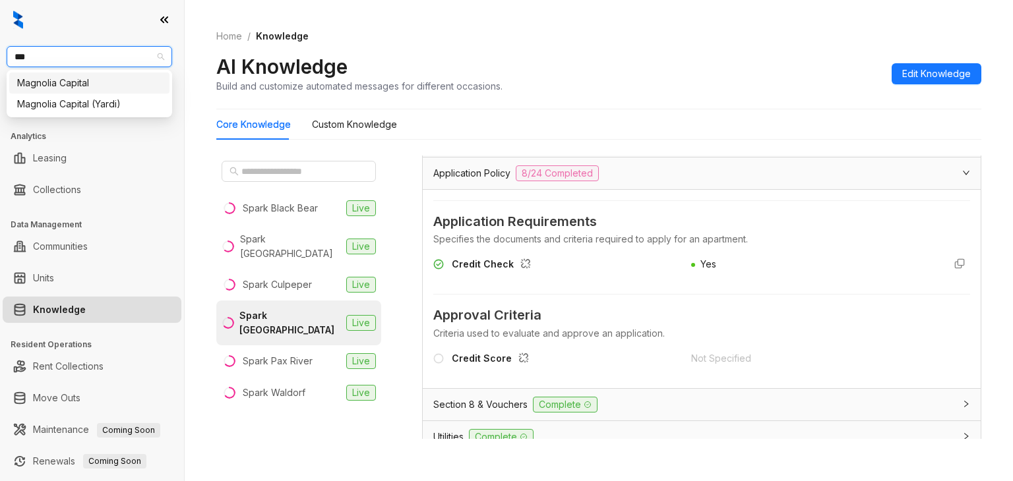
click at [63, 82] on div "Magnolia Capital" at bounding box center [89, 83] width 144 height 15
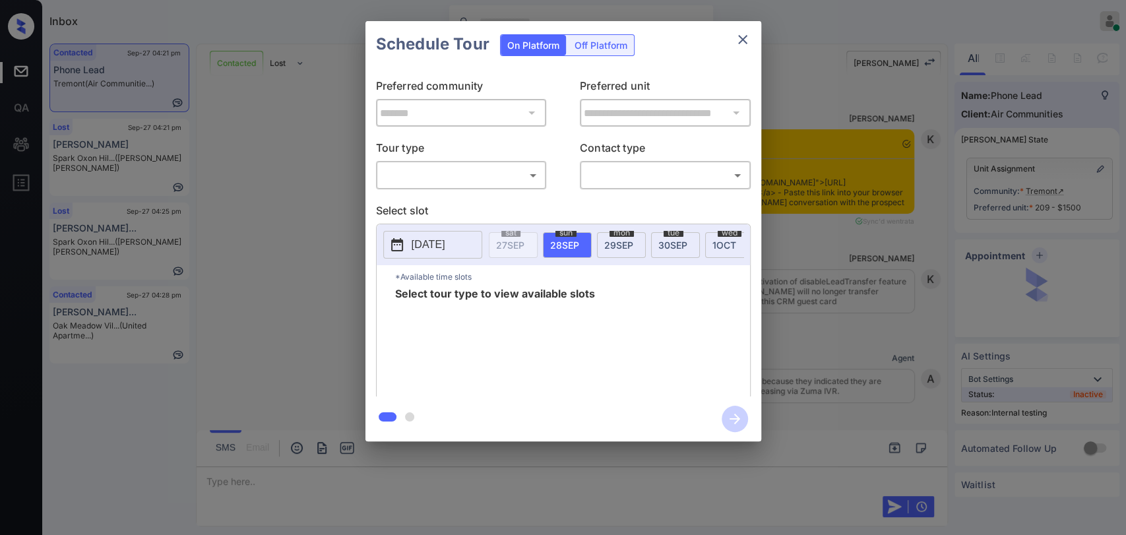
scroll to position [4672, 0]
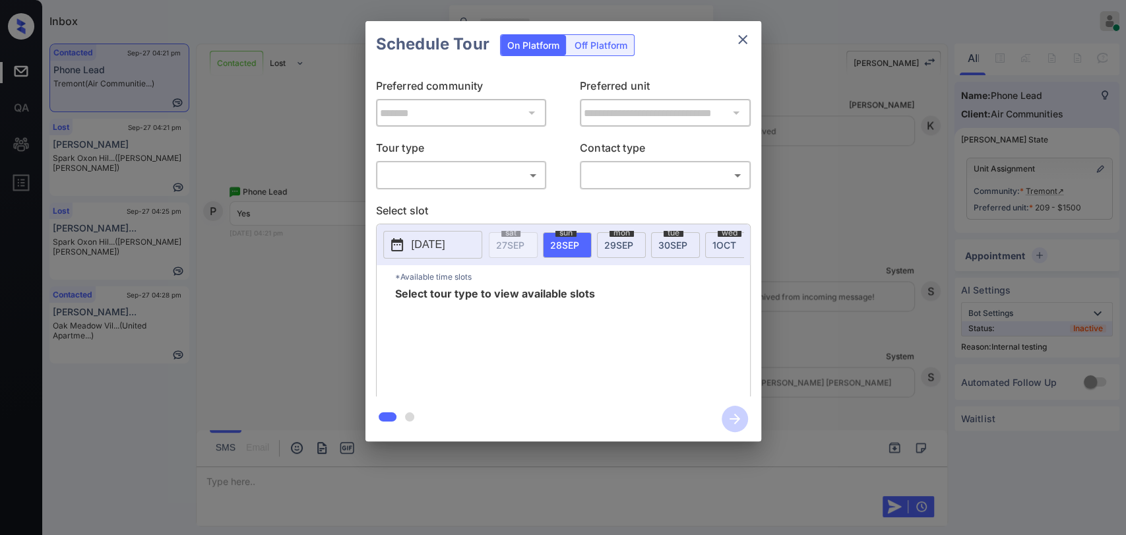
click at [741, 36] on icon "close" at bounding box center [743, 40] width 16 height 16
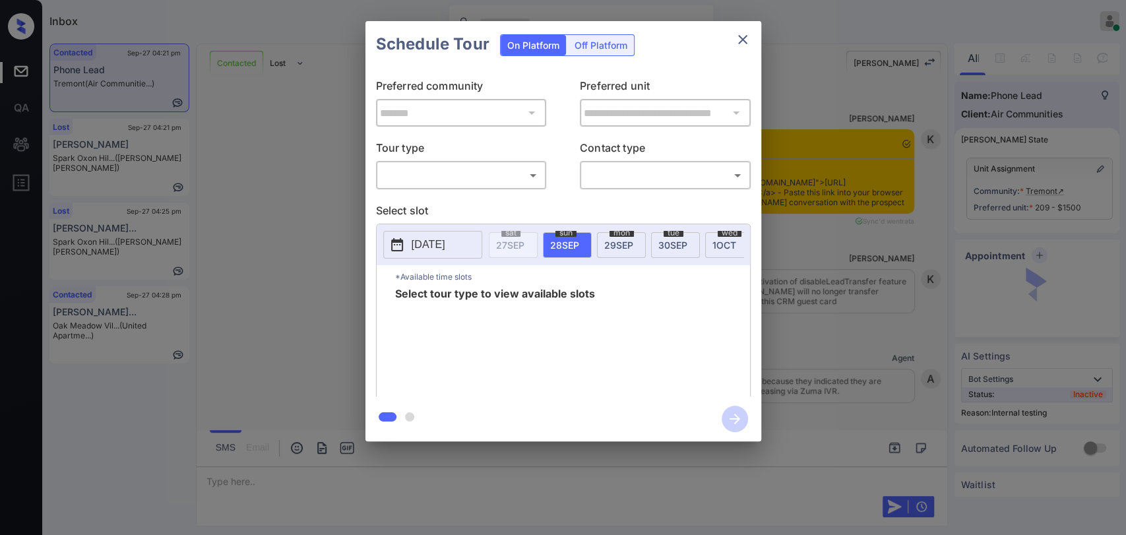
scroll to position [2547, 0]
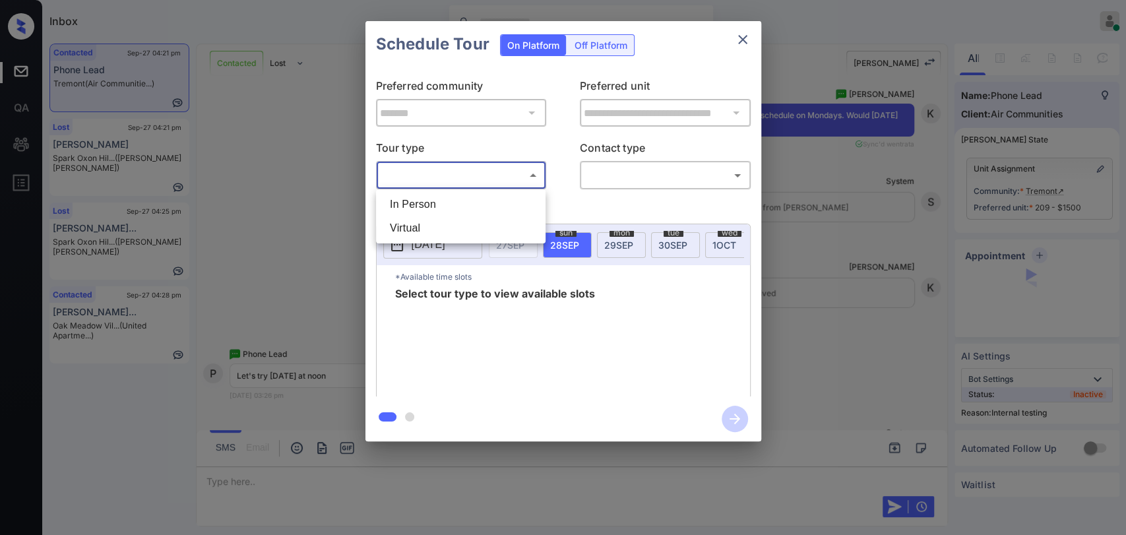
click at [468, 175] on body "Inbox [PERSON_NAME] [PERSON_NAME] Online Set yourself offline Set yourself on b…" at bounding box center [563, 267] width 1126 height 535
click at [618, 245] on div at bounding box center [563, 267] width 1126 height 535
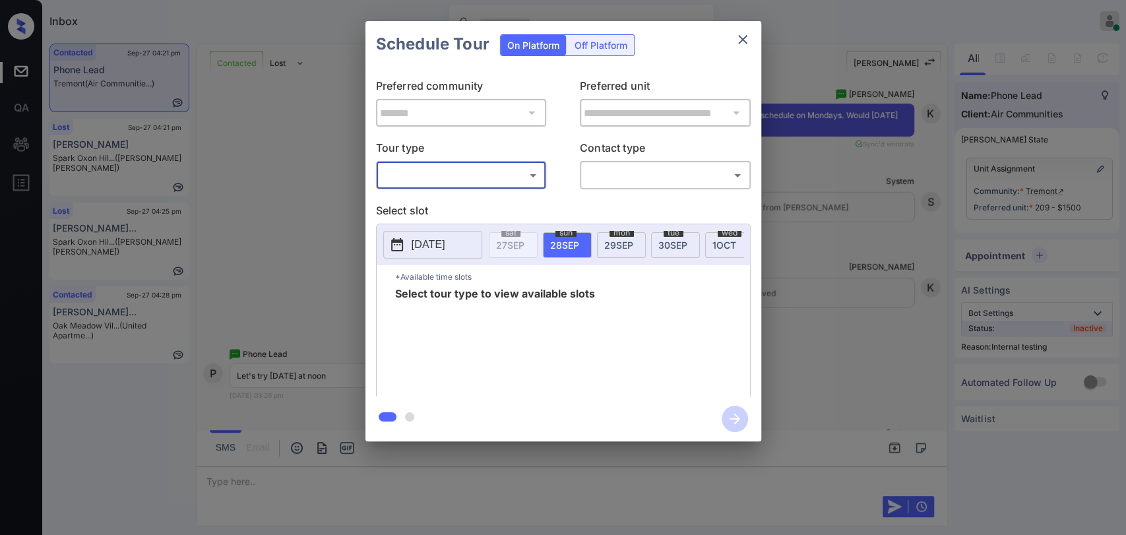
click at [437, 175] on body "Inbox [PERSON_NAME] [PERSON_NAME] Online Set yourself offline Set yourself on b…" at bounding box center [563, 267] width 1126 height 535
click at [431, 206] on li "In Person" at bounding box center [460, 205] width 163 height 24
type input "********"
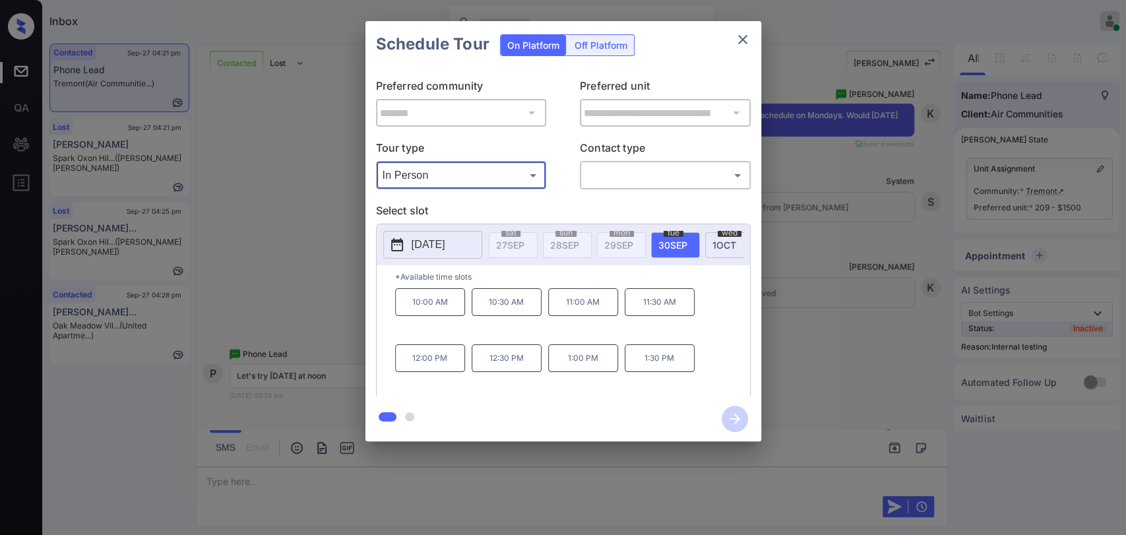
click at [700, 354] on div "10:00 AM 10:30 AM 11:00 AM 11:30 AM 12:00 PM 12:30 PM 1:00 PM 1:30 PM" at bounding box center [572, 341] width 355 height 106
click at [745, 38] on icon "close" at bounding box center [743, 40] width 16 height 16
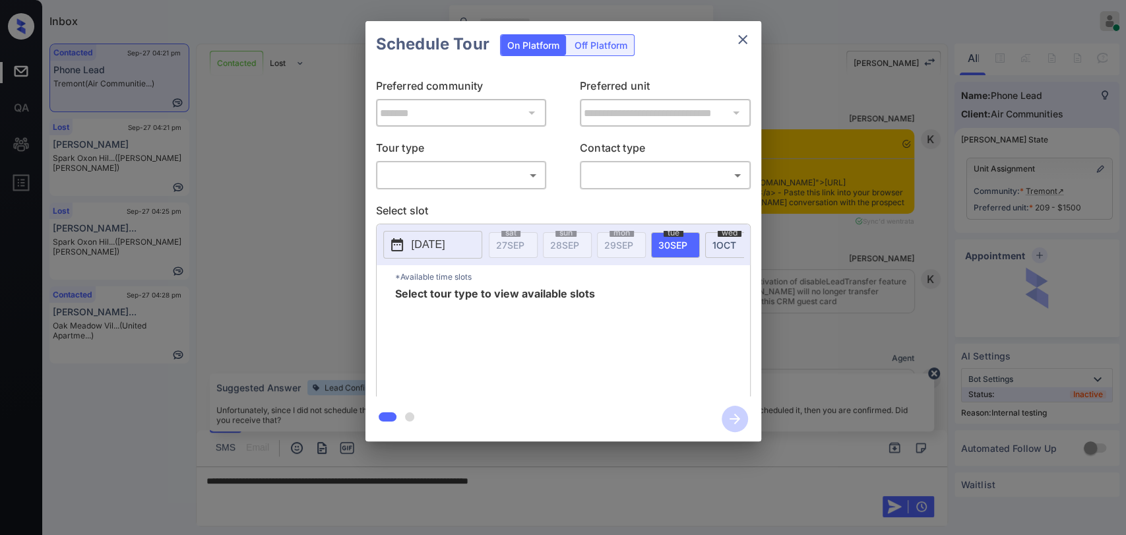
scroll to position [4672, 0]
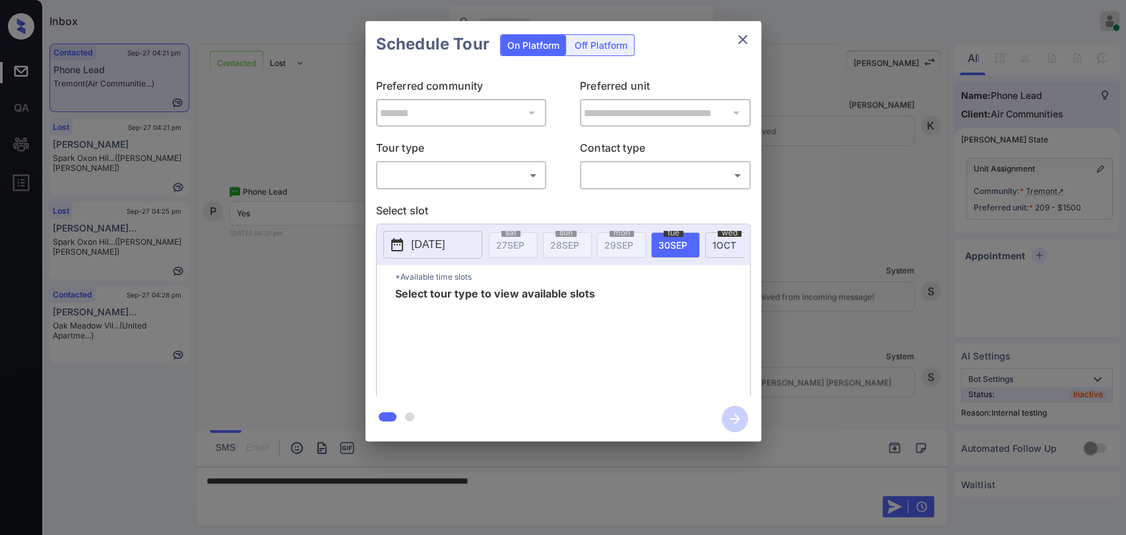
click at [472, 179] on body "Inbox [PERSON_NAME] [PERSON_NAME] Online Set yourself offline Set yourself on b…" at bounding box center [563, 267] width 1126 height 535
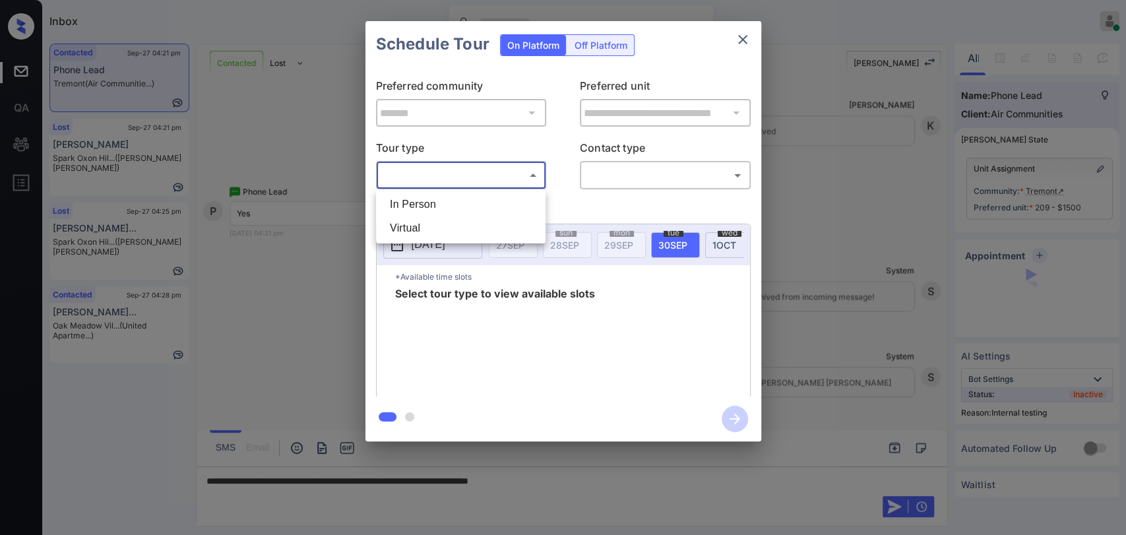
click at [423, 202] on li "In Person" at bounding box center [460, 205] width 163 height 24
type input "********"
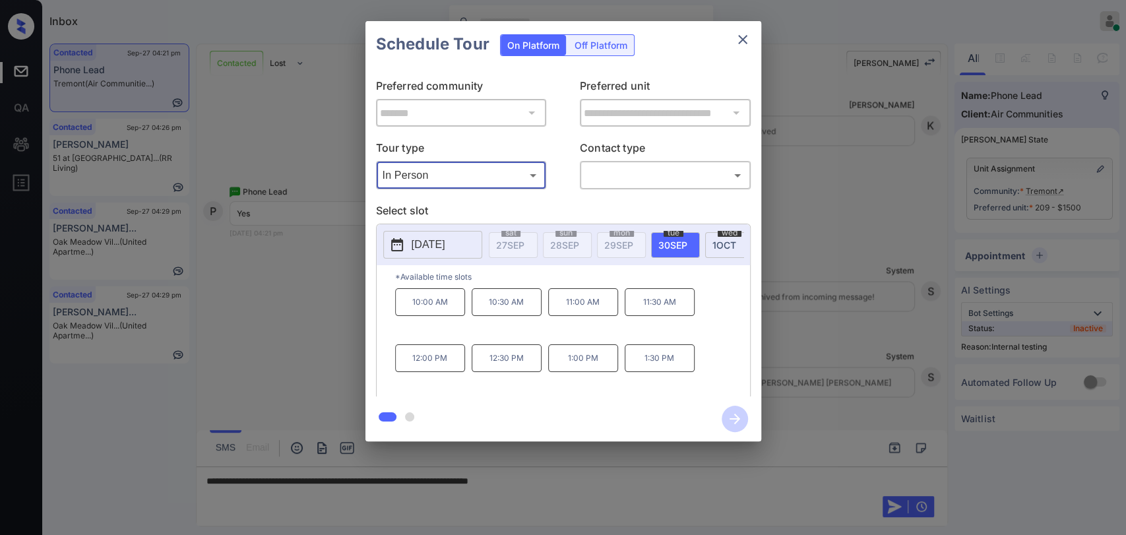
click at [741, 34] on icon "close" at bounding box center [743, 40] width 16 height 16
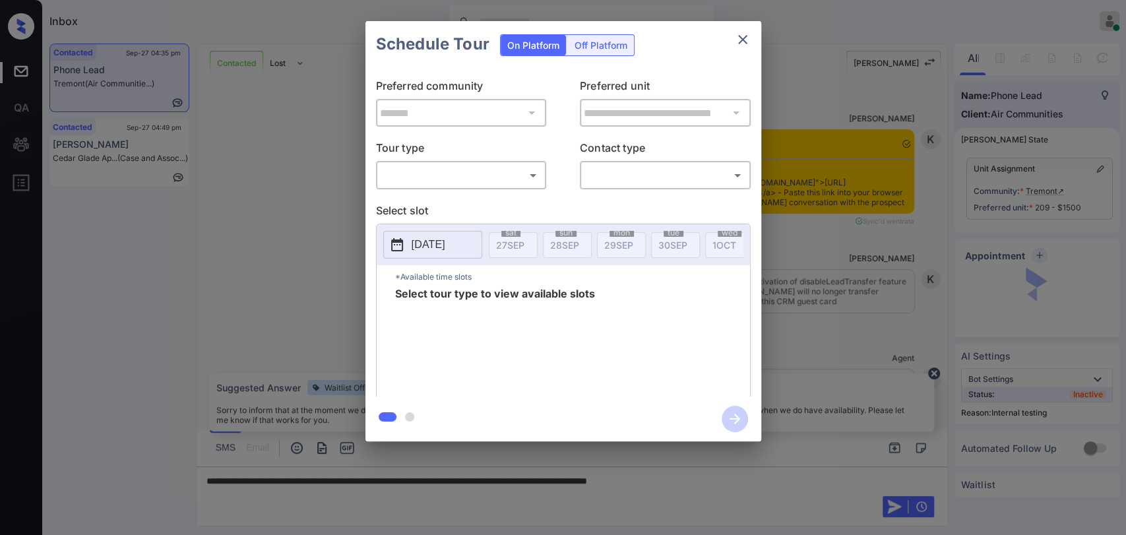
scroll to position [5183, 0]
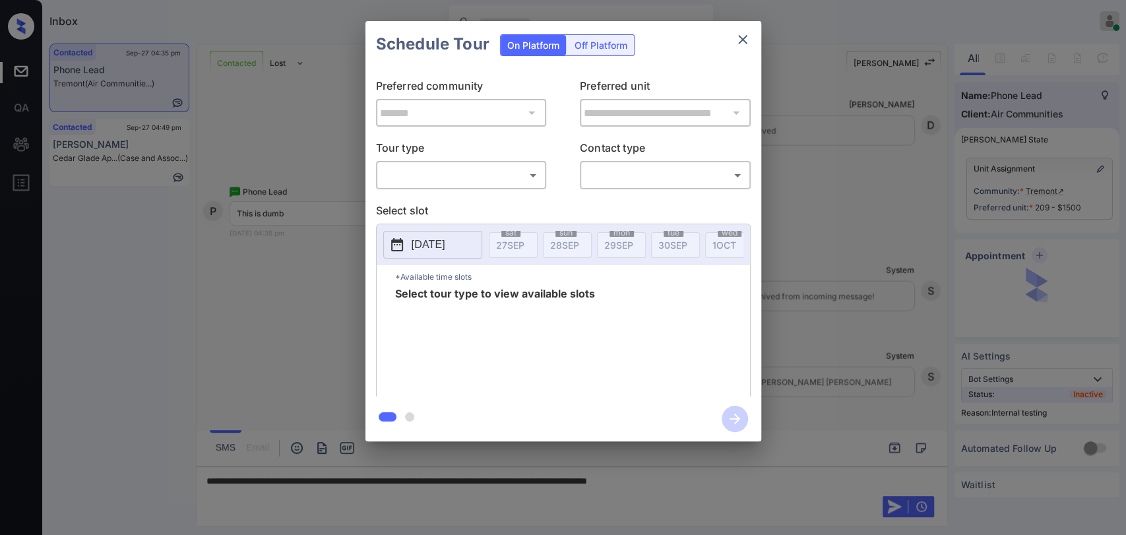
click at [424, 170] on body "Inbox Danielle Dela Cruz Online Set yourself offline Set yourself on break Prof…" at bounding box center [563, 267] width 1126 height 535
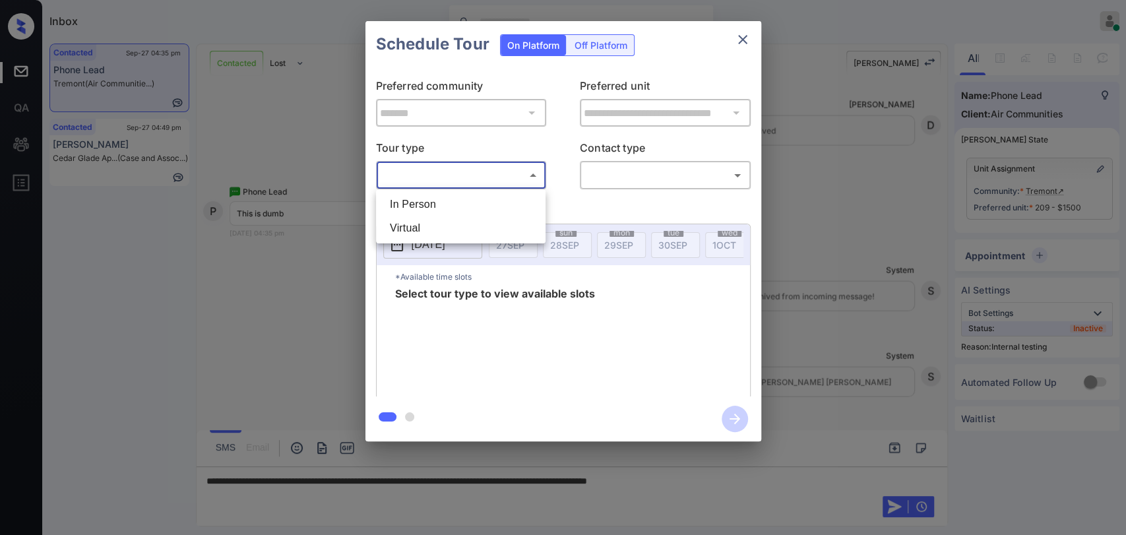
click at [408, 202] on li "In Person" at bounding box center [460, 205] width 163 height 24
type input "********"
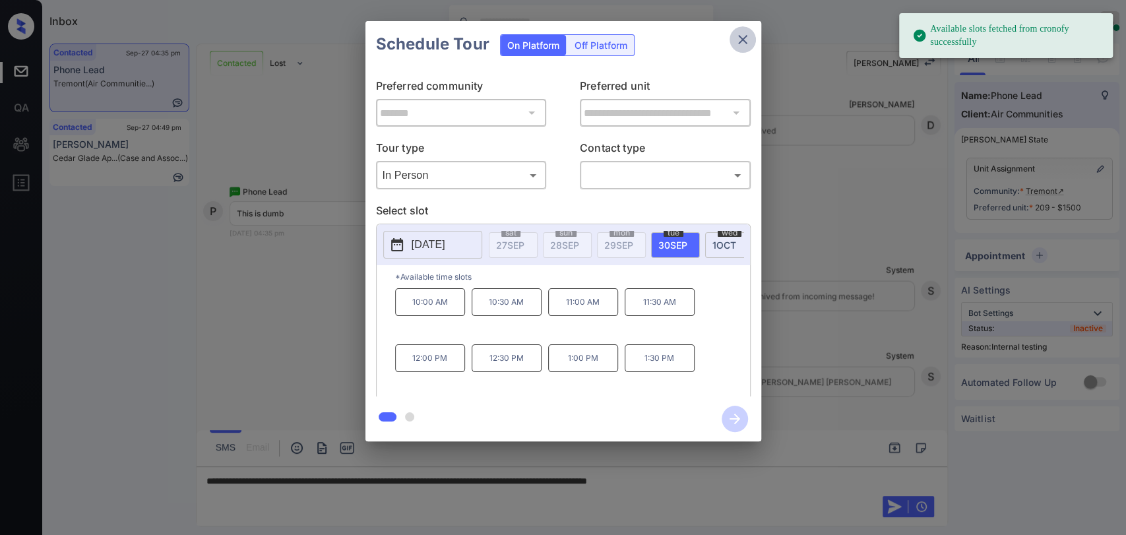
click at [741, 39] on icon "close" at bounding box center [743, 40] width 16 height 16
